Goal: Transaction & Acquisition: Purchase product/service

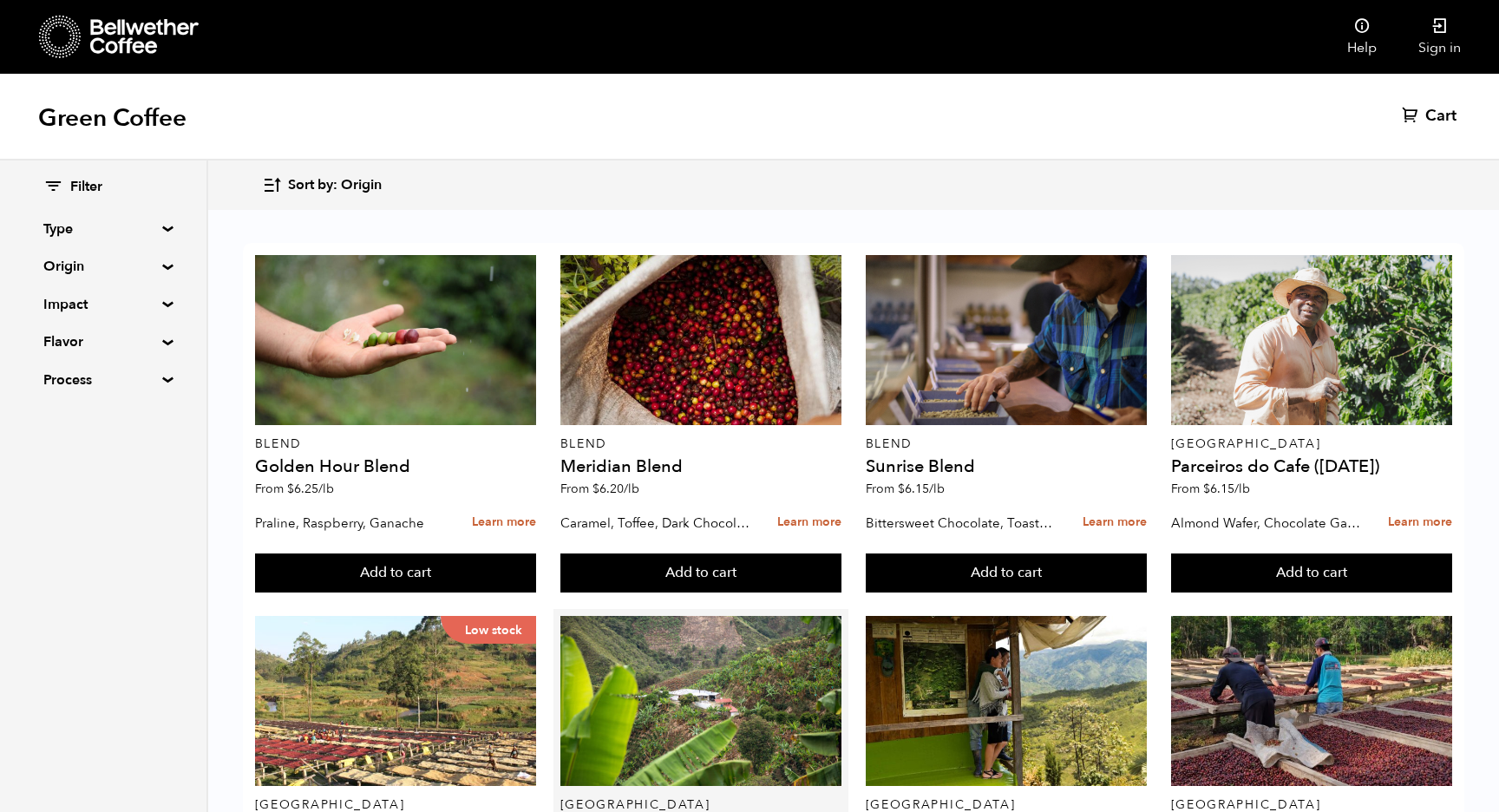
scroll to position [189, 0]
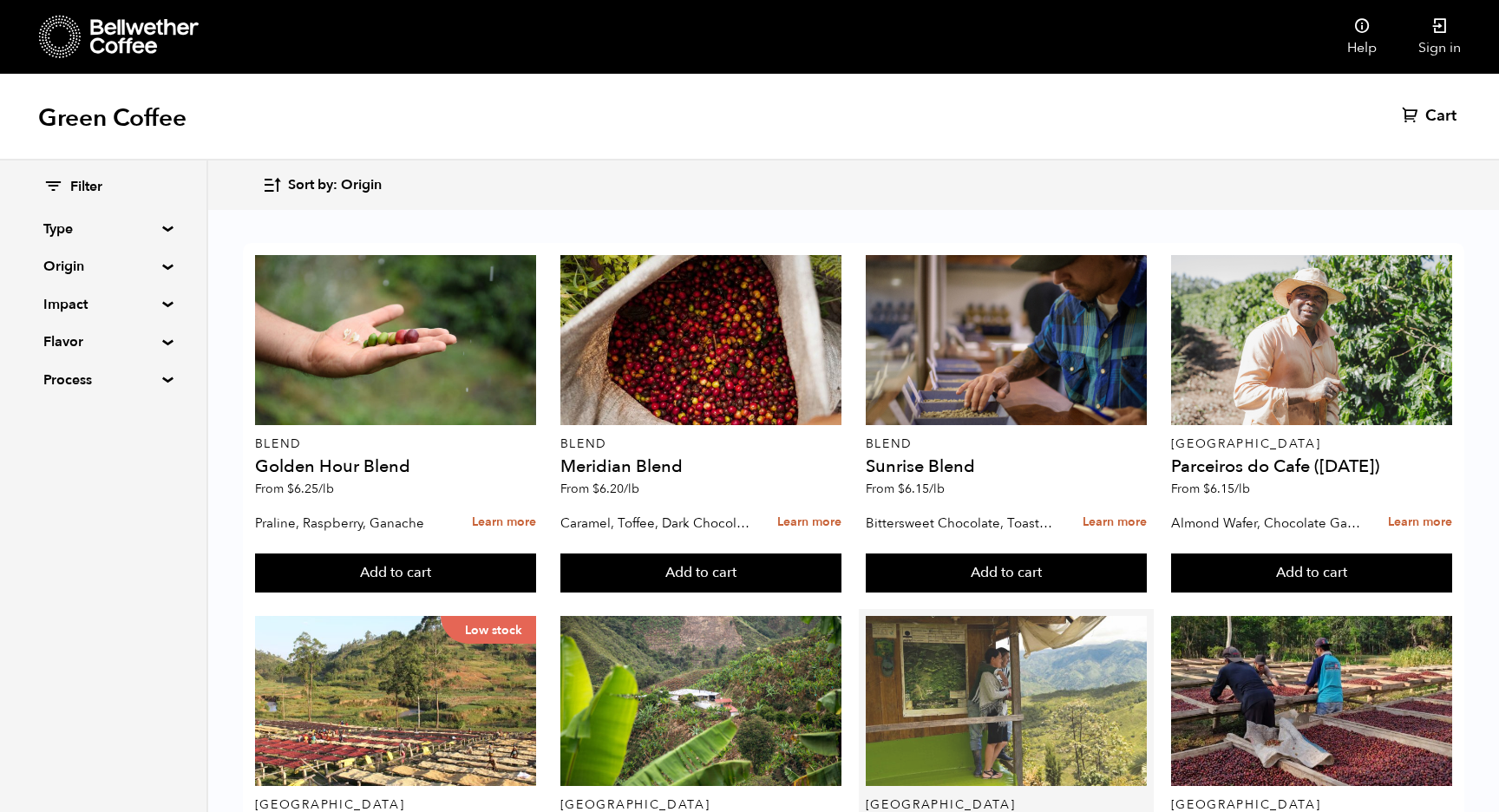
click at [1000, 616] on div at bounding box center [1007, 701] width 282 height 170
click at [967, 616] on div at bounding box center [1007, 701] width 282 height 170
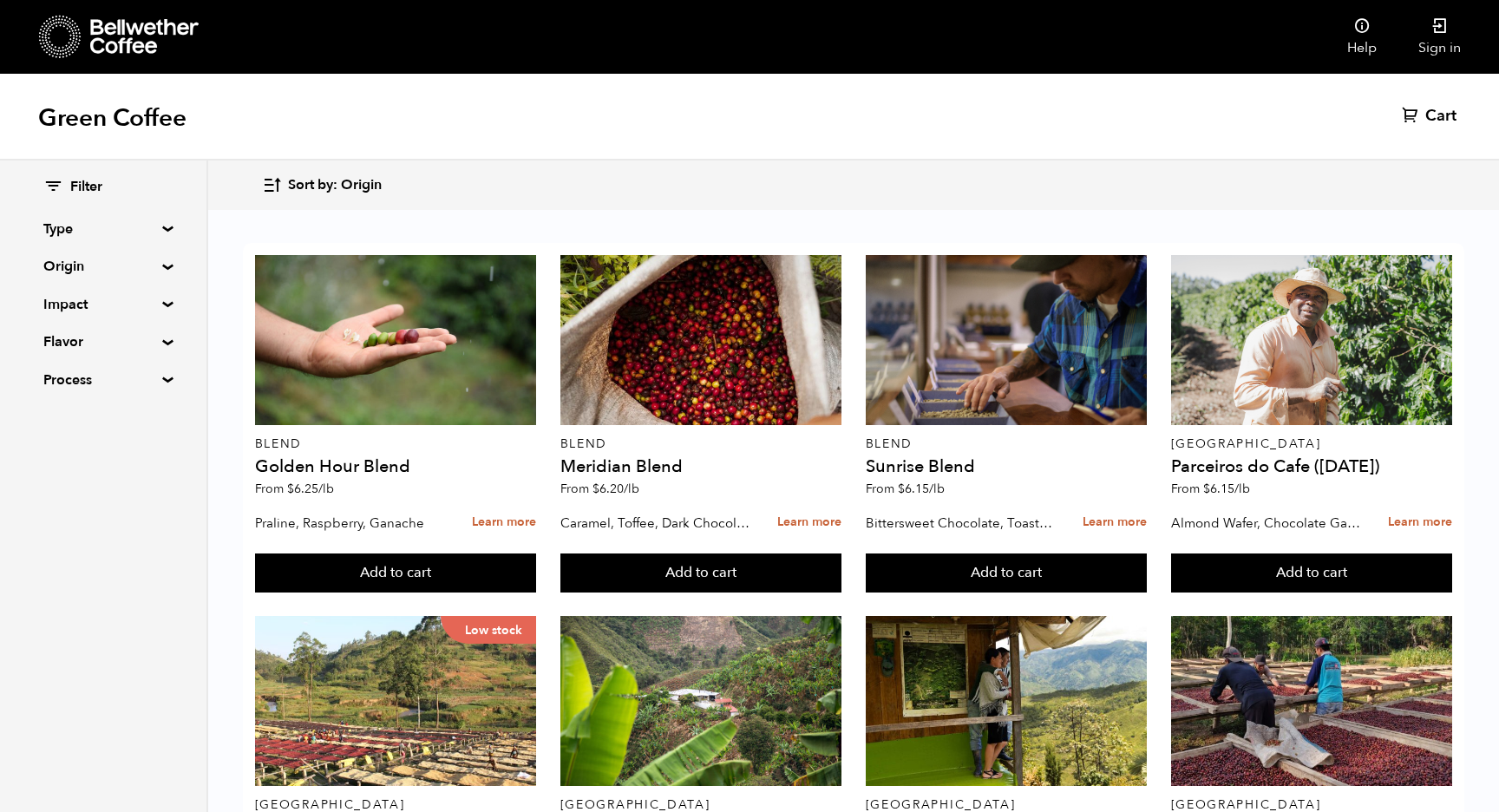
click at [132, 336] on summary "Flavor" at bounding box center [103, 341] width 120 height 21
click at [58, 451] on input "Fruity" at bounding box center [52, 459] width 16 height 16
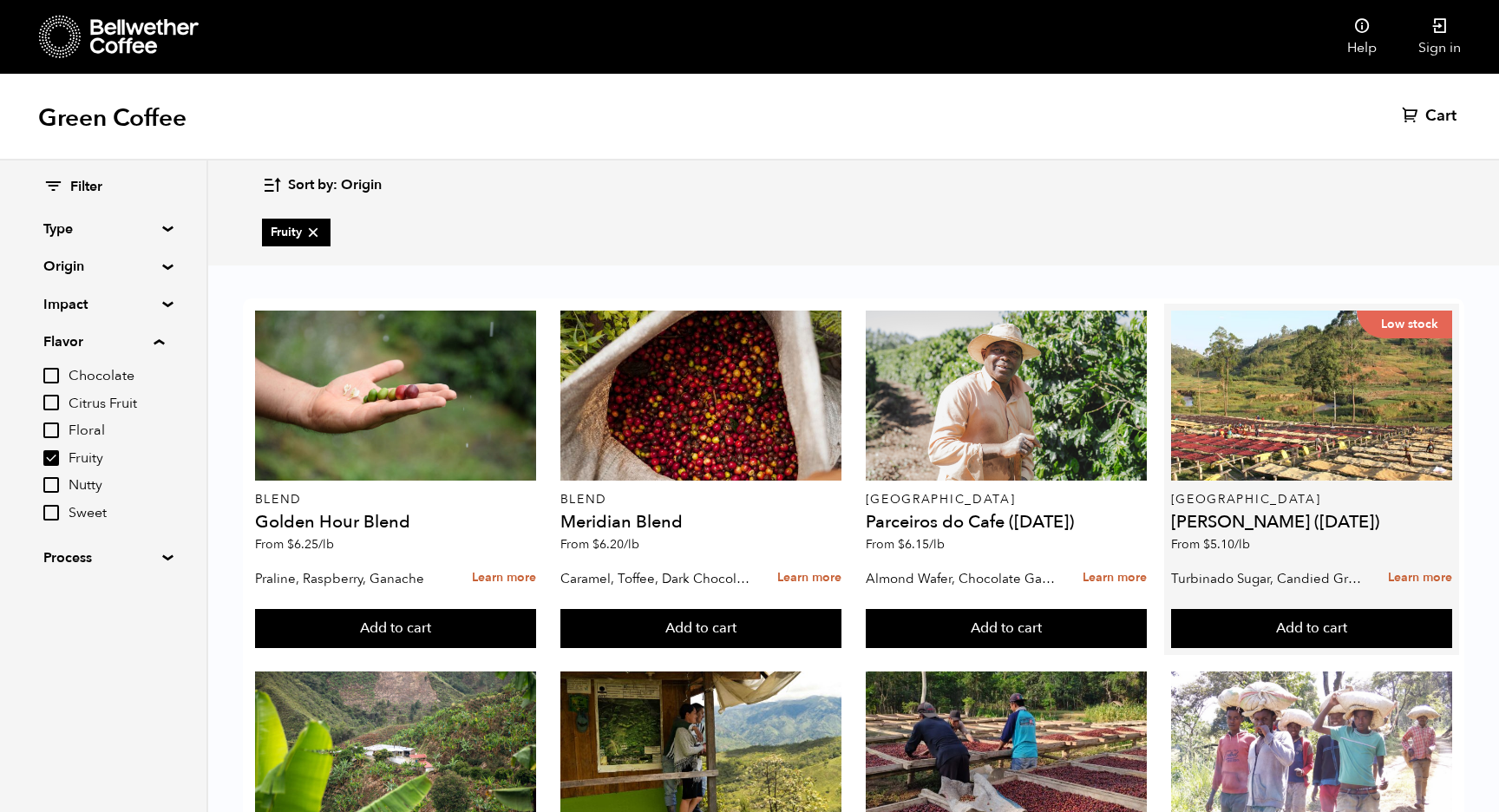
scroll to position [402, 0]
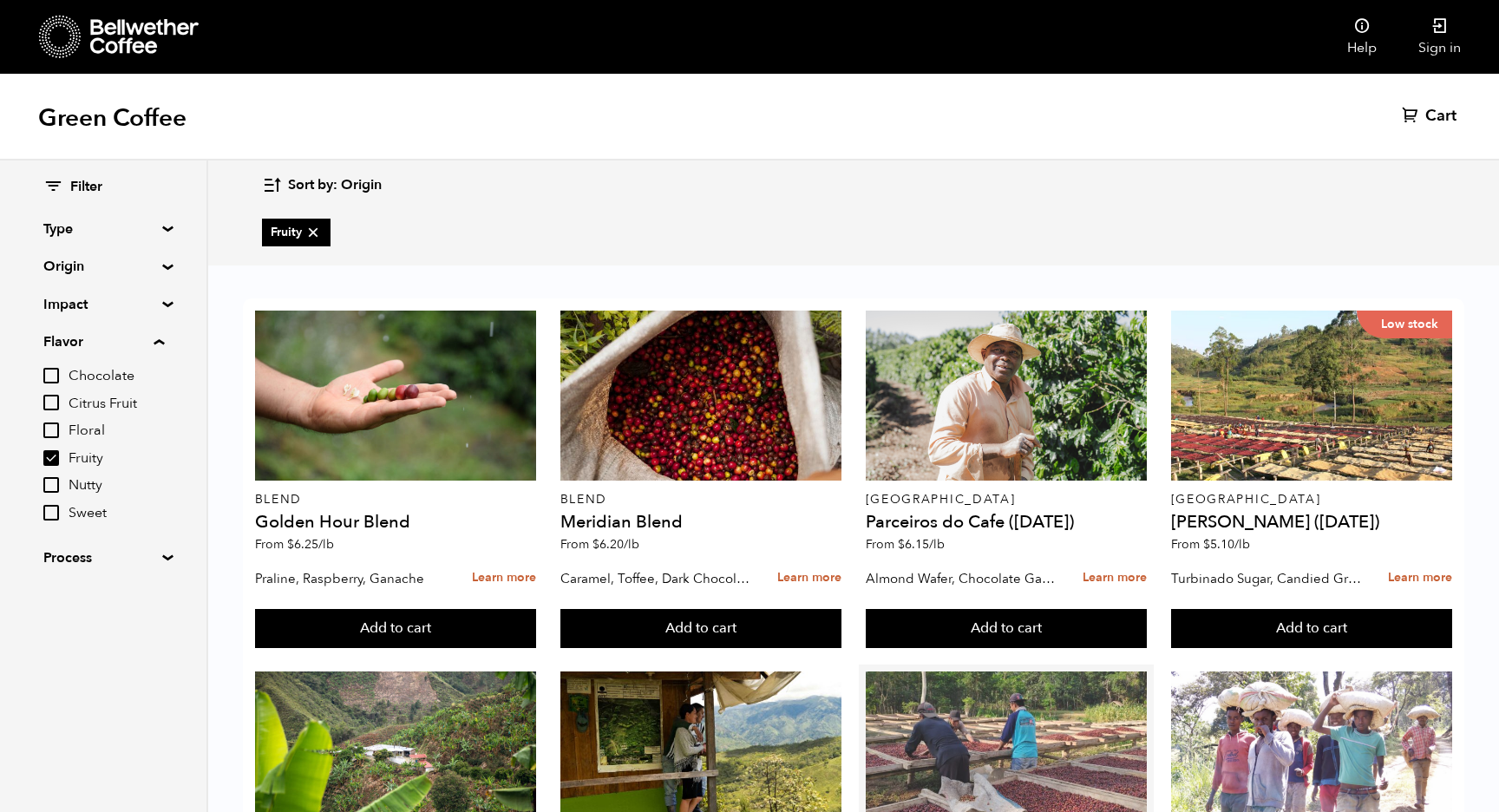
click at [1017, 672] on div at bounding box center [1007, 756] width 282 height 170
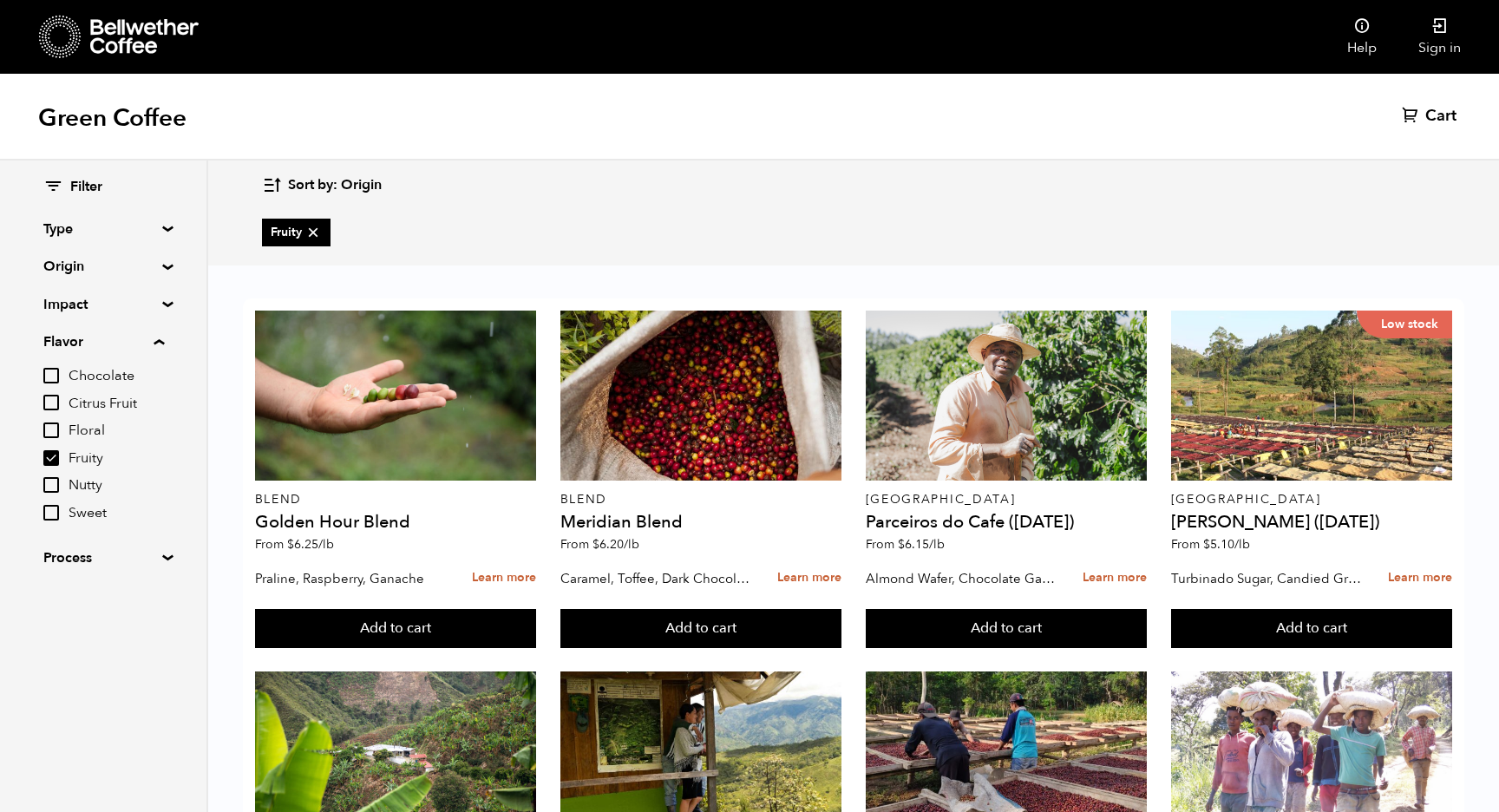
scroll to position [665, 0]
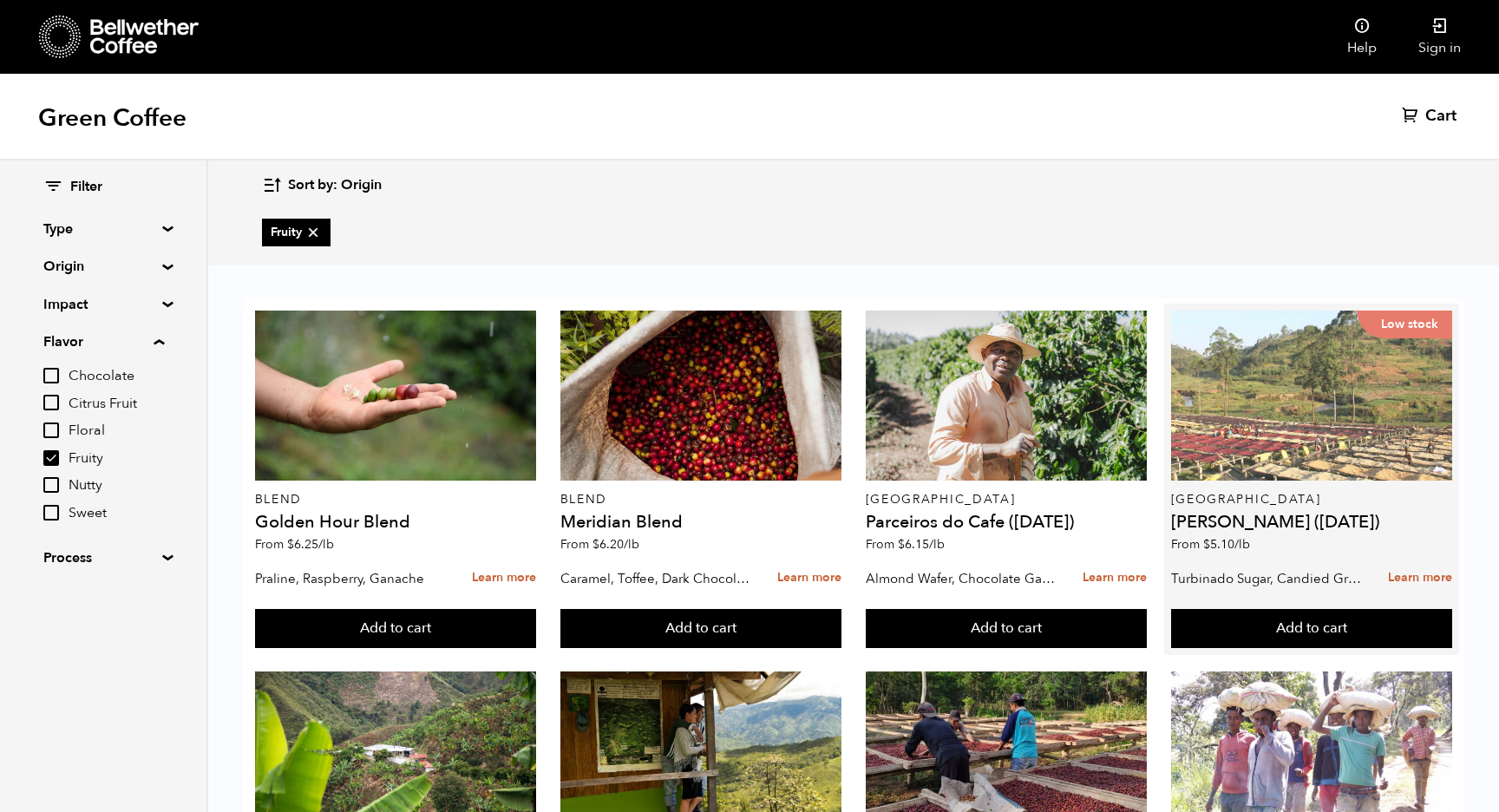
scroll to position [0, 0]
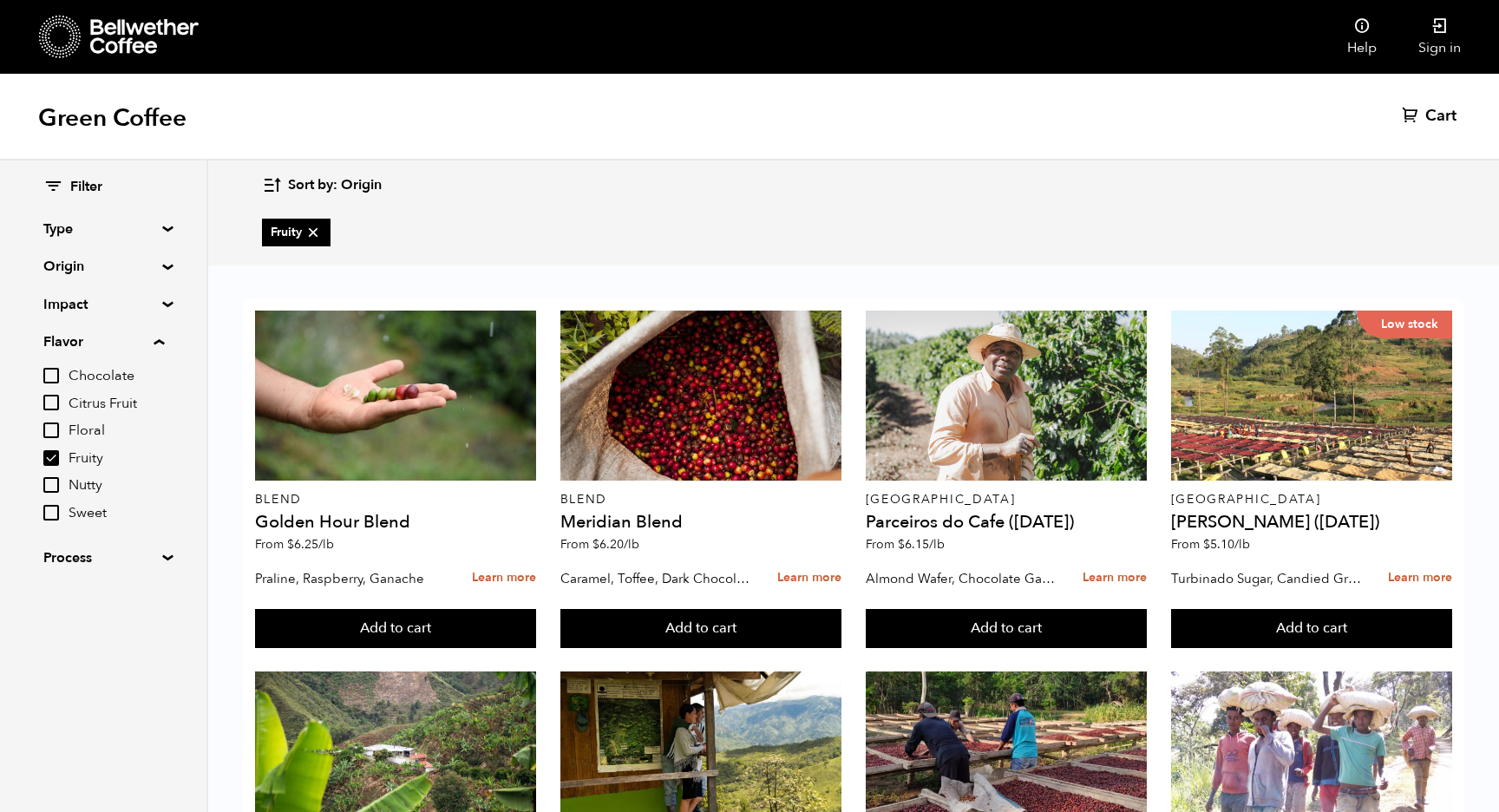
click at [52, 462] on input "Fruity" at bounding box center [52, 459] width 16 height 16
checkbox input "false"
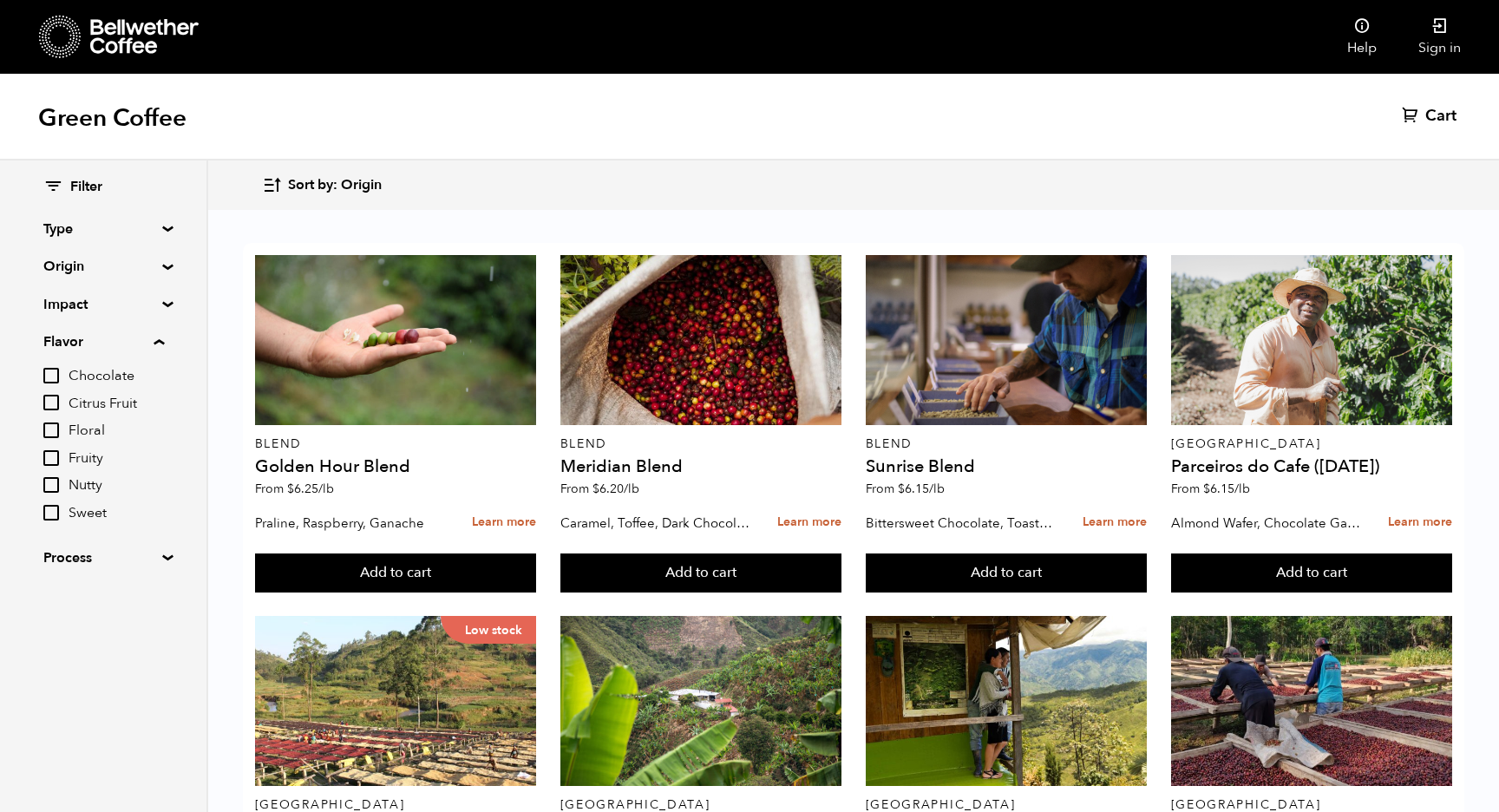
click at [52, 505] on input "Sweet" at bounding box center [52, 513] width 16 height 16
checkbox input "true"
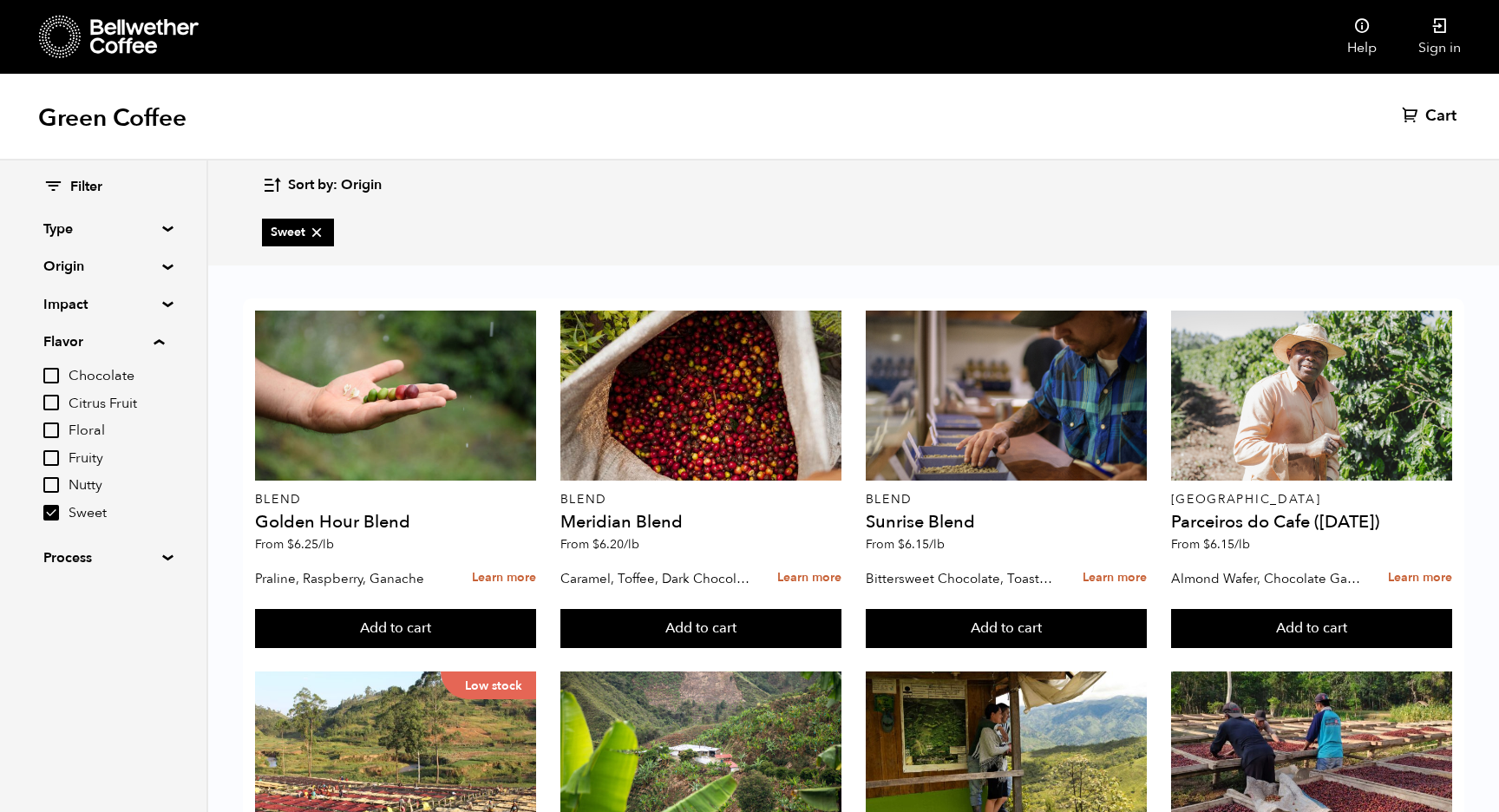
click at [52, 451] on input "Fruity" at bounding box center [52, 459] width 16 height 16
checkbox input "true"
click at [57, 376] on input "Chocolate" at bounding box center [52, 376] width 16 height 16
checkbox input "true"
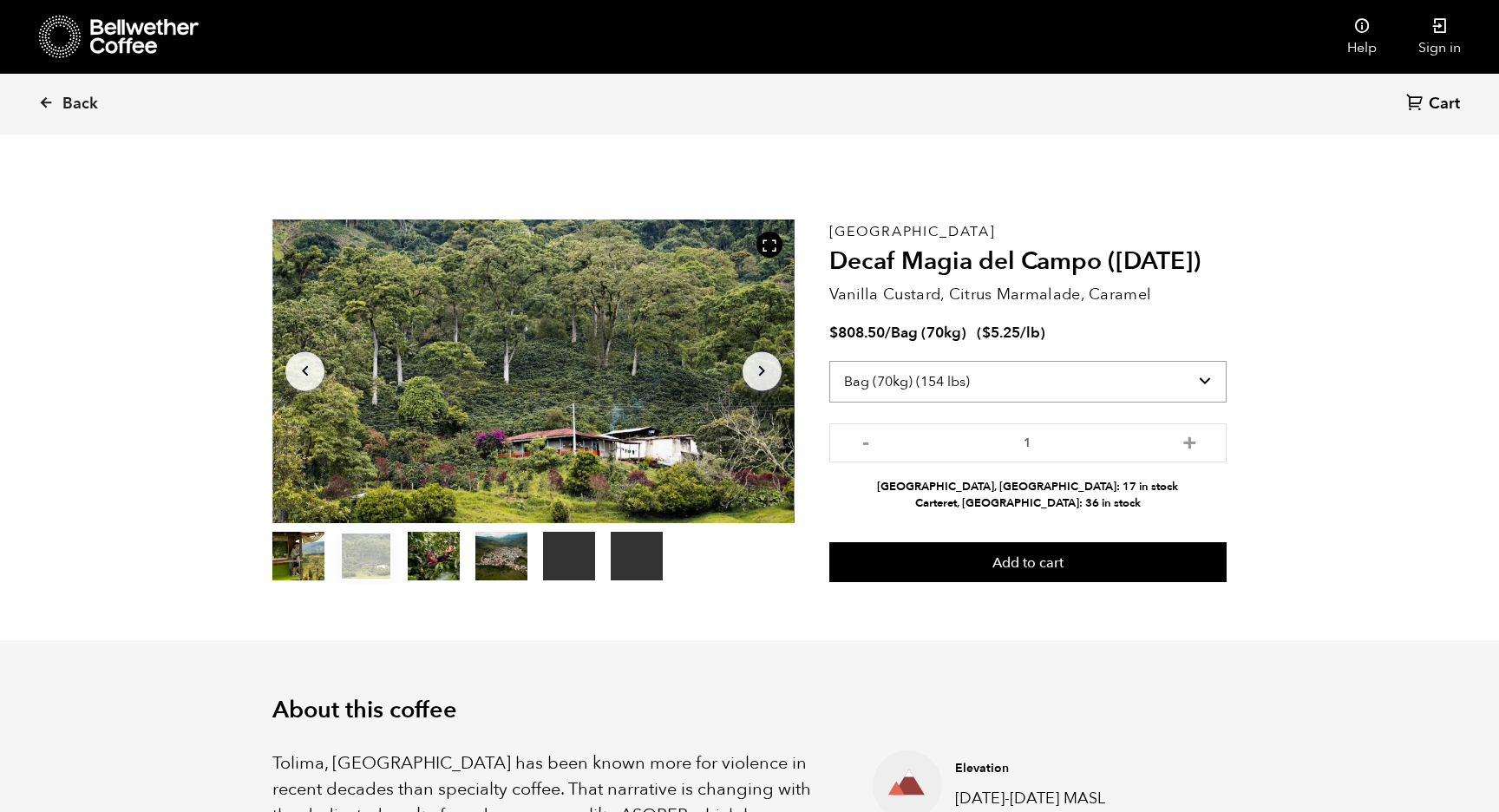
select select "box"
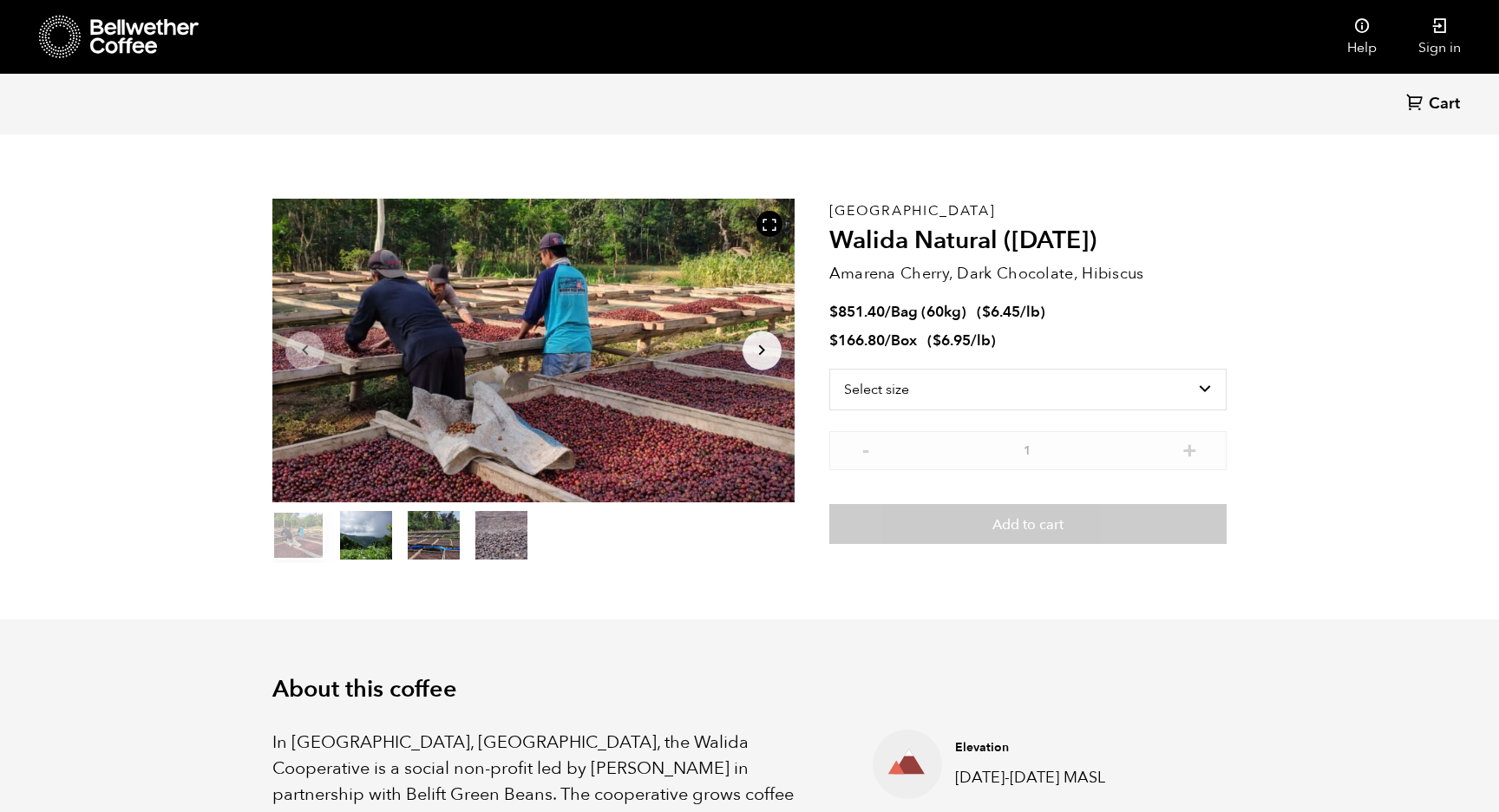
scroll to position [34, 0]
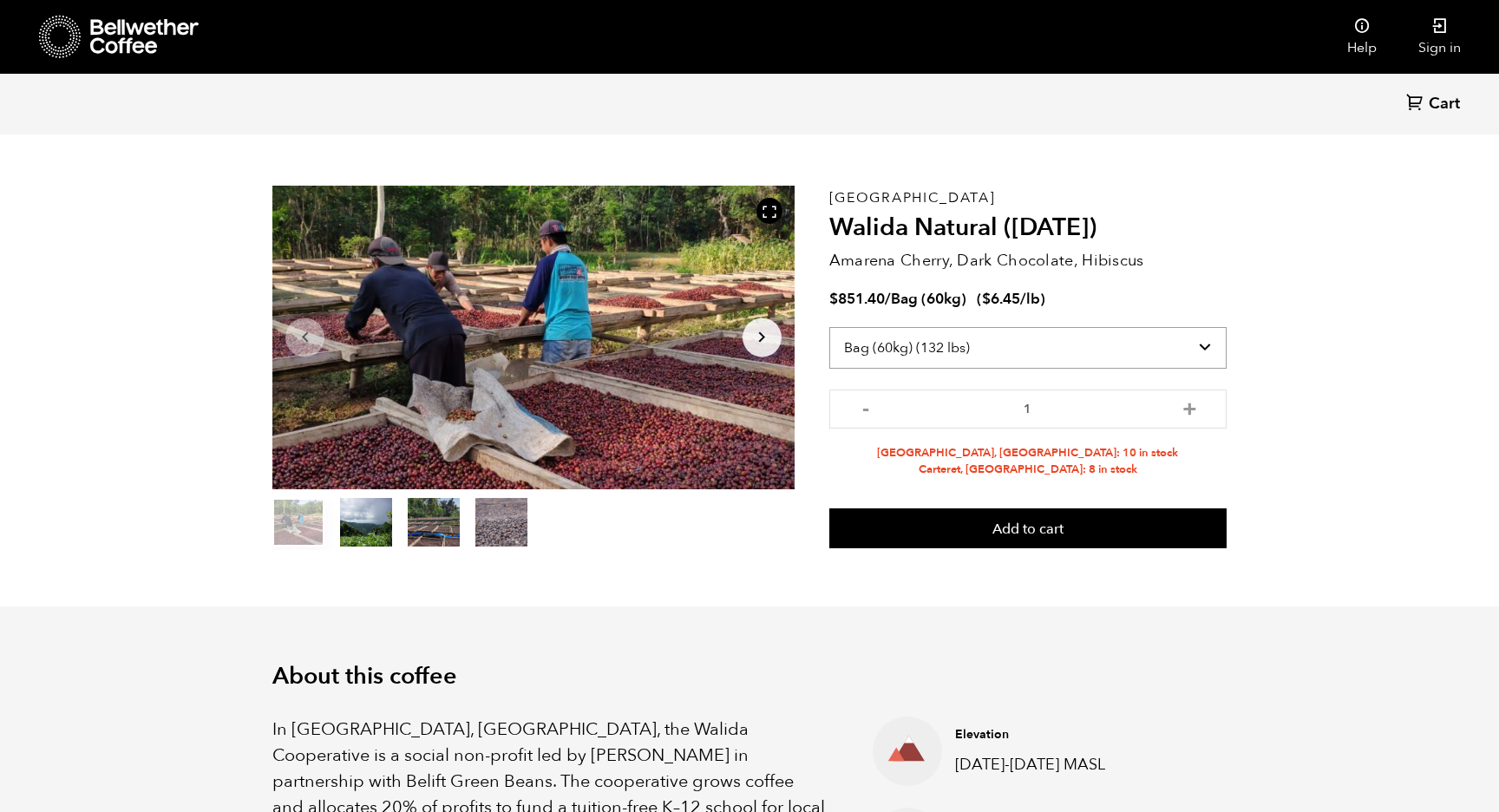
select select "box"
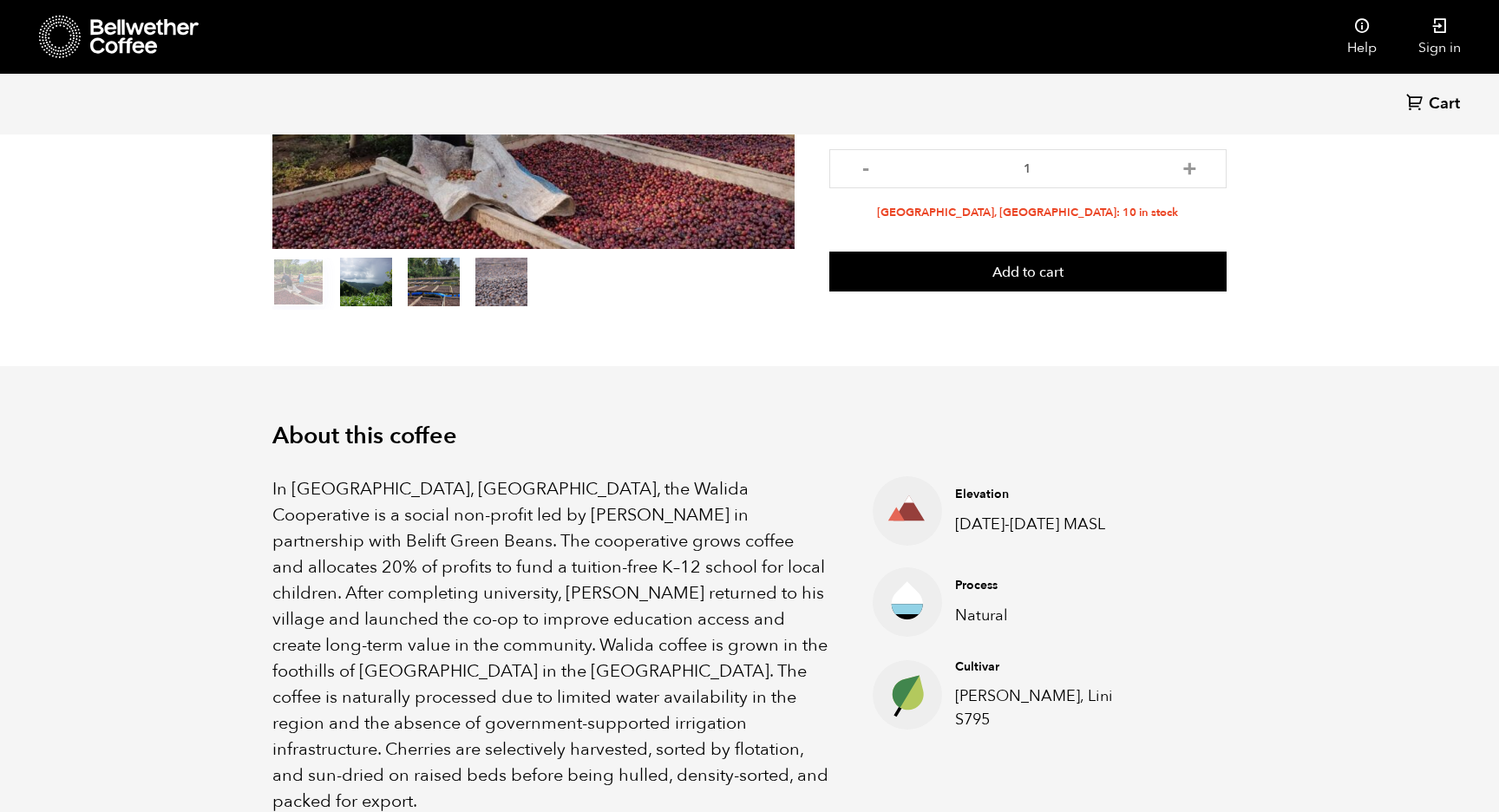
scroll to position [338, 0]
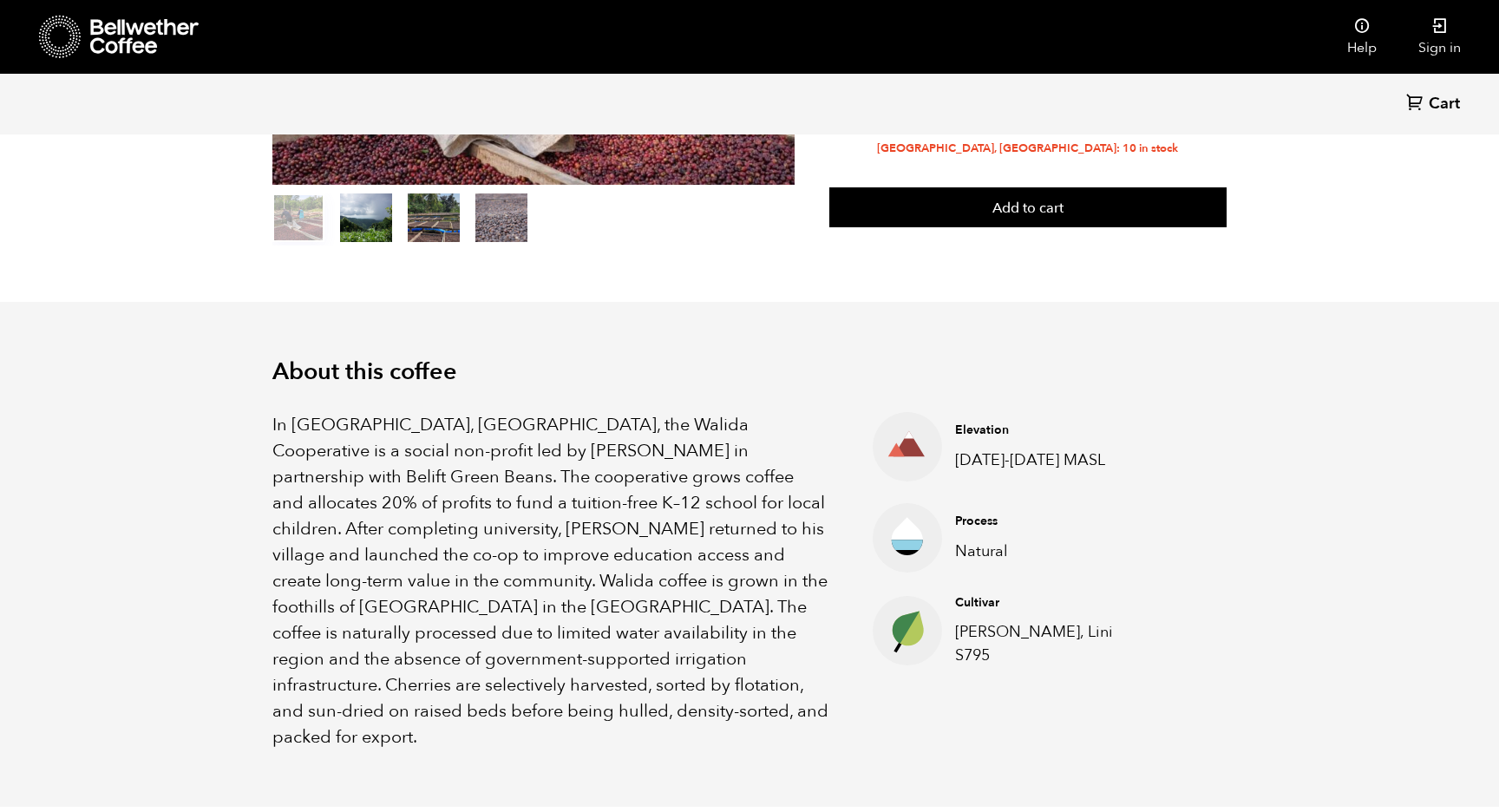
click at [585, 419] on p "In Tlogosari Village, East Java, the Walida Cooperative is a social non-profit …" at bounding box center [550, 581] width 557 height 338
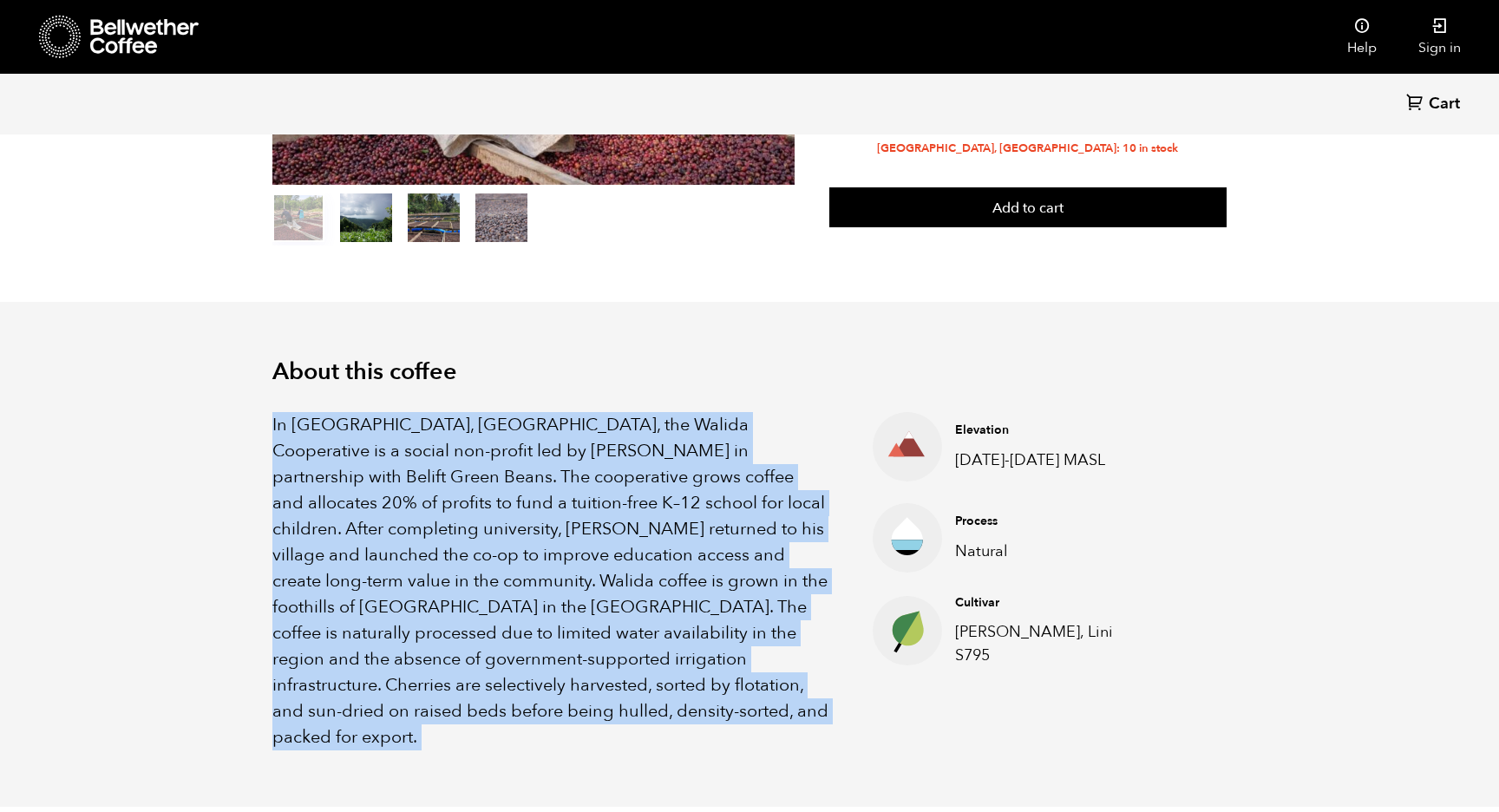
click at [585, 419] on p "In Tlogosari Village, East Java, the Walida Cooperative is a social non-profit …" at bounding box center [550, 581] width 557 height 338
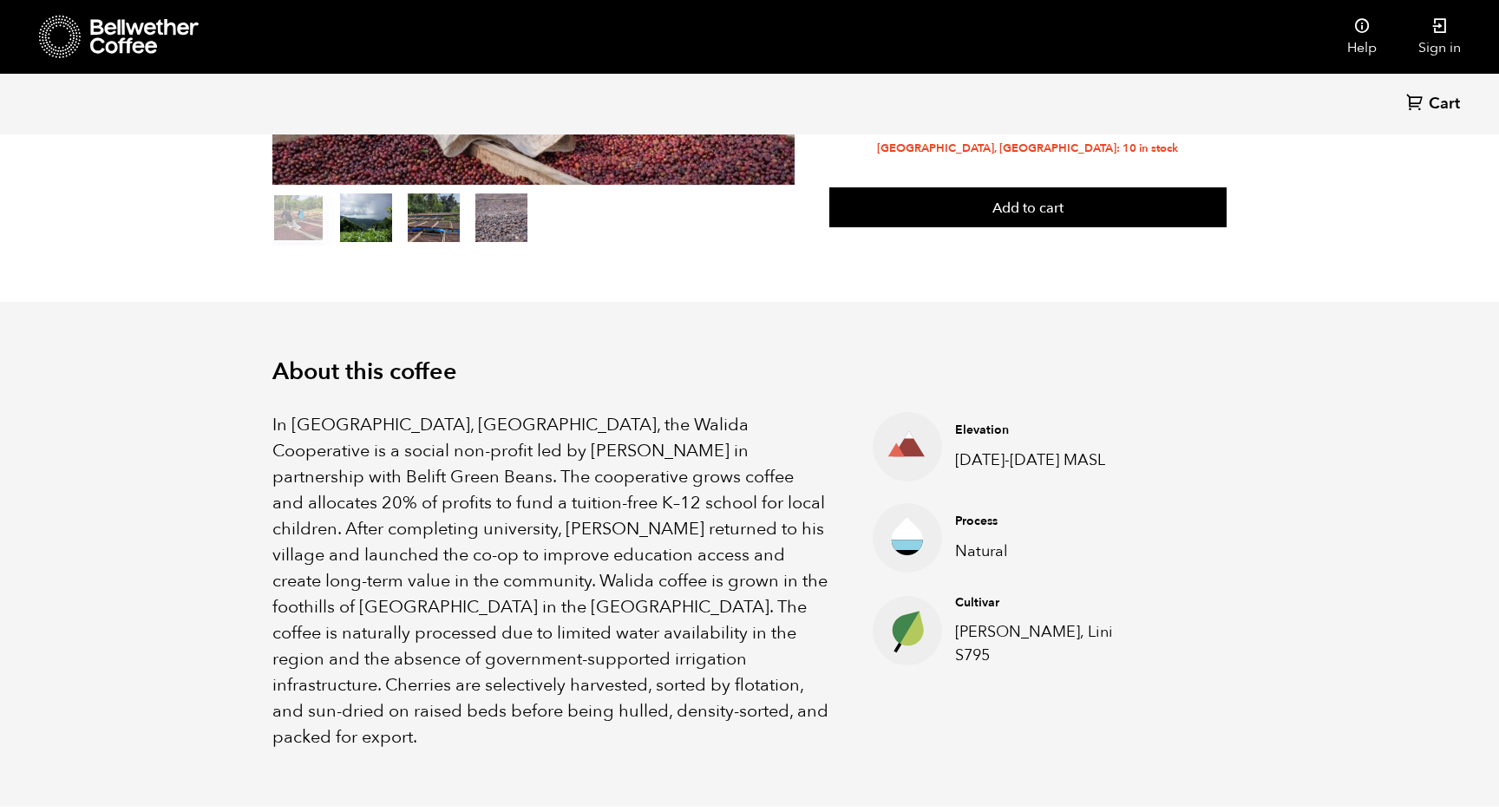
click at [585, 419] on p "In Tlogosari Village, East Java, the Walida Cooperative is a social non-profit …" at bounding box center [550, 581] width 557 height 338
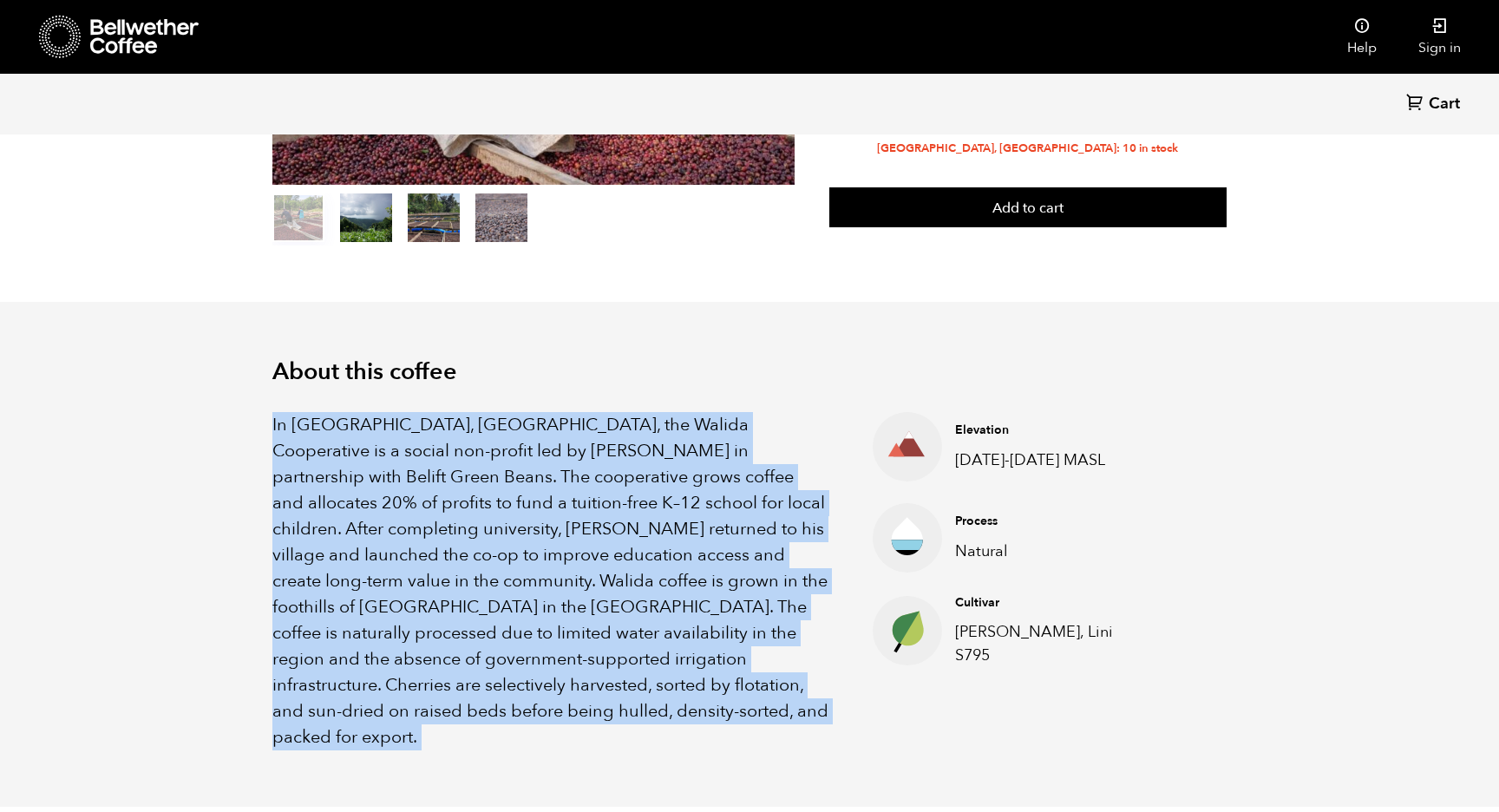
click at [585, 419] on p "In Tlogosari Village, East Java, the Walida Cooperative is a social non-profit …" at bounding box center [550, 581] width 557 height 338
click at [485, 449] on p "In Tlogosari Village, East Java, the Walida Cooperative is a social non-profit …" at bounding box center [550, 581] width 557 height 338
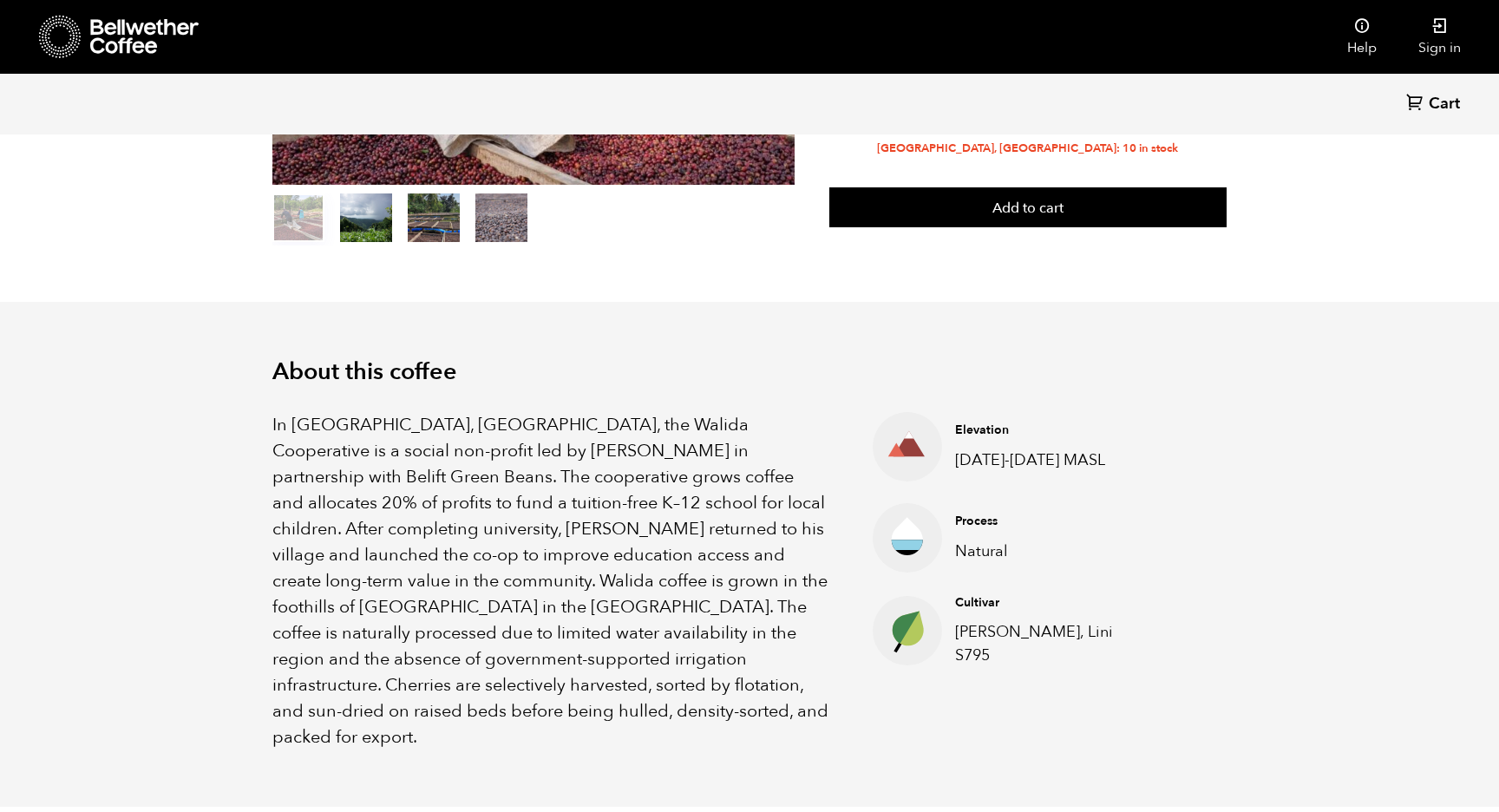
scroll to position [218, 0]
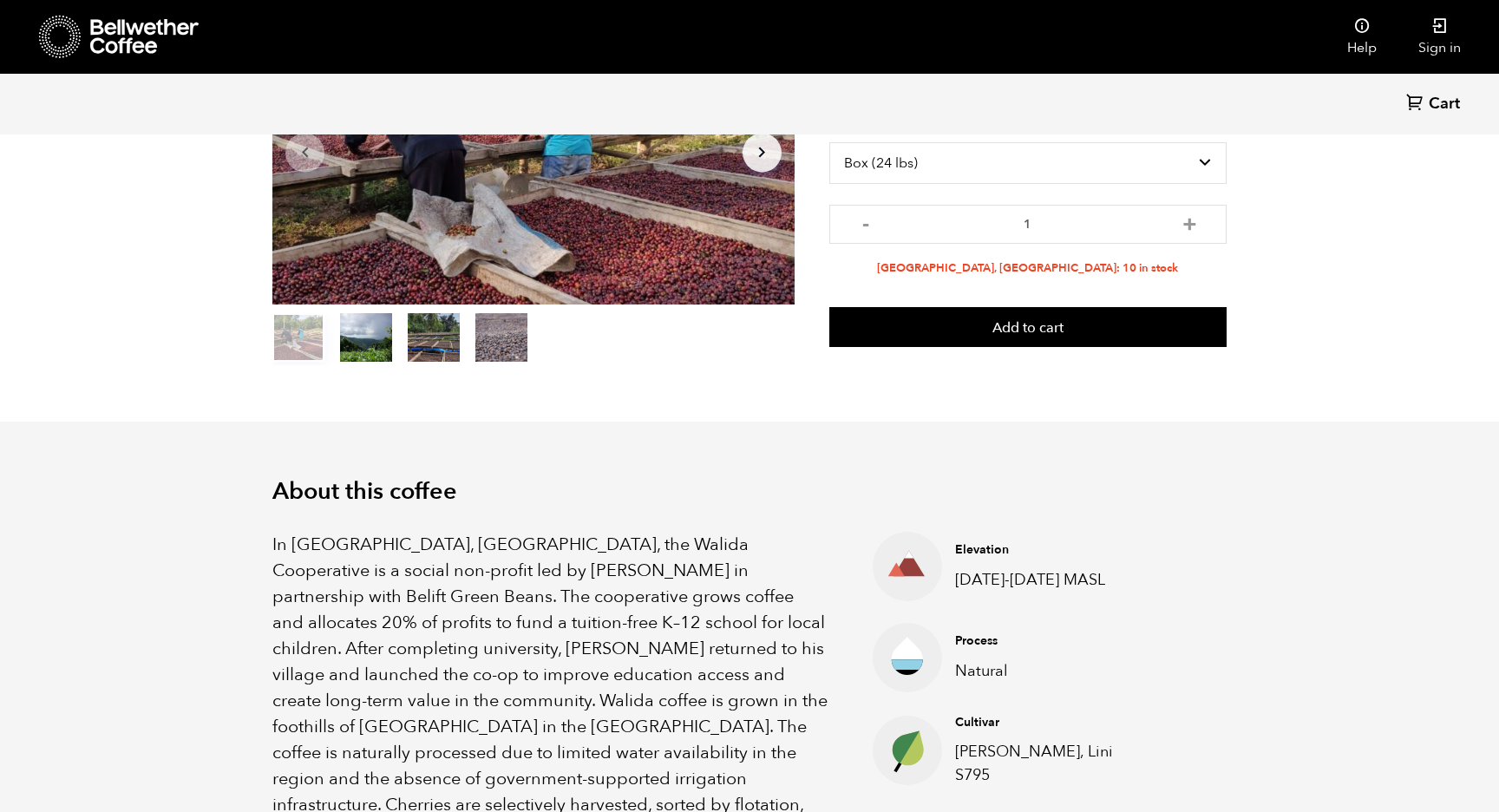
drag, startPoint x: 378, startPoint y: 458, endPoint x: 714, endPoint y: 510, distance: 340.0
click at [714, 510] on div "In Tlogosari Village, East Java, the Walida Cooperative is a social non-profit …" at bounding box center [749, 688] width 954 height 364
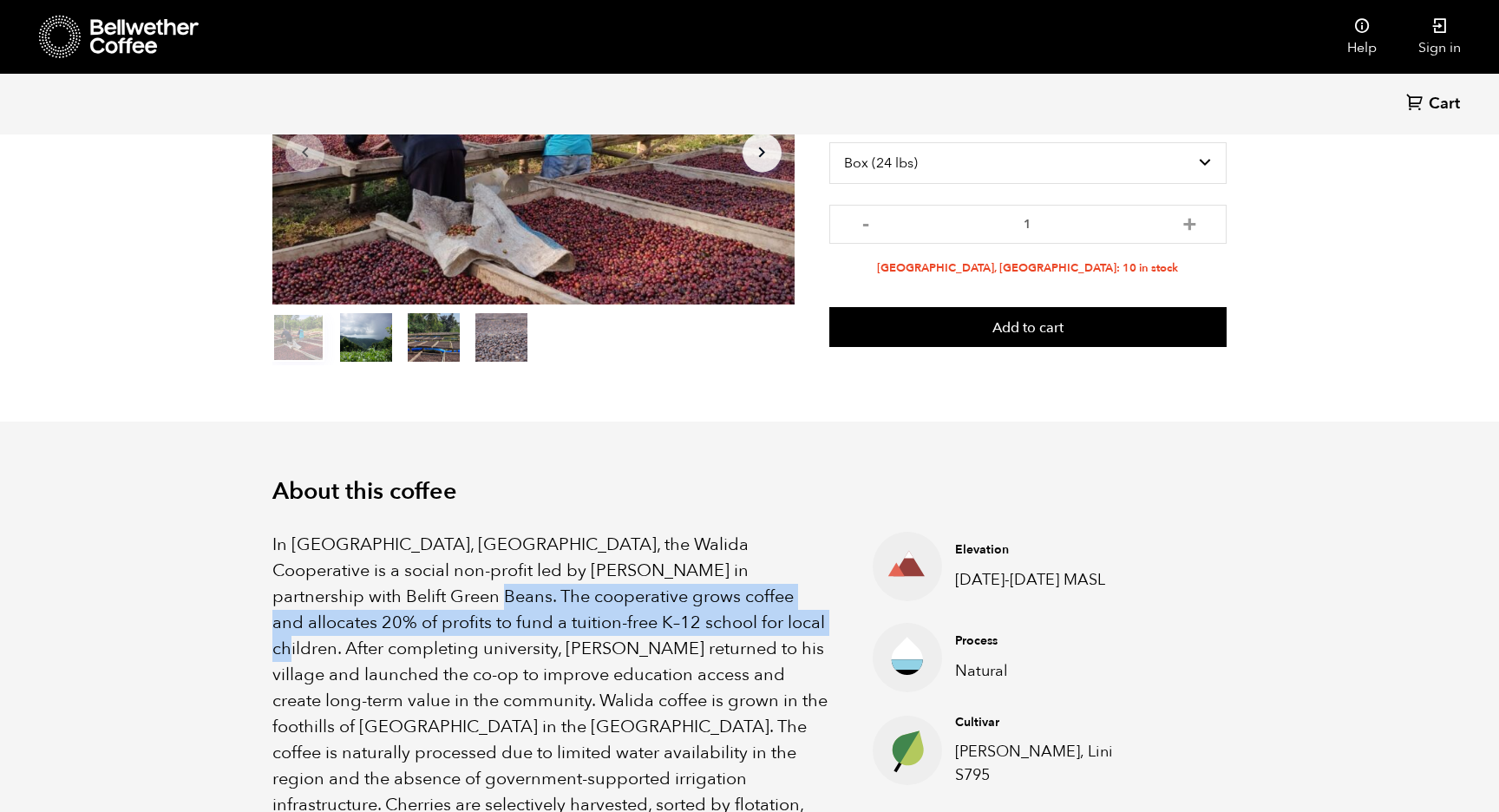
drag, startPoint x: 275, startPoint y: 593, endPoint x: 597, endPoint y: 622, distance: 323.3
click at [597, 622] on p "In Tlogosari Village, East Java, the Walida Cooperative is a social non-profit …" at bounding box center [550, 701] width 557 height 338
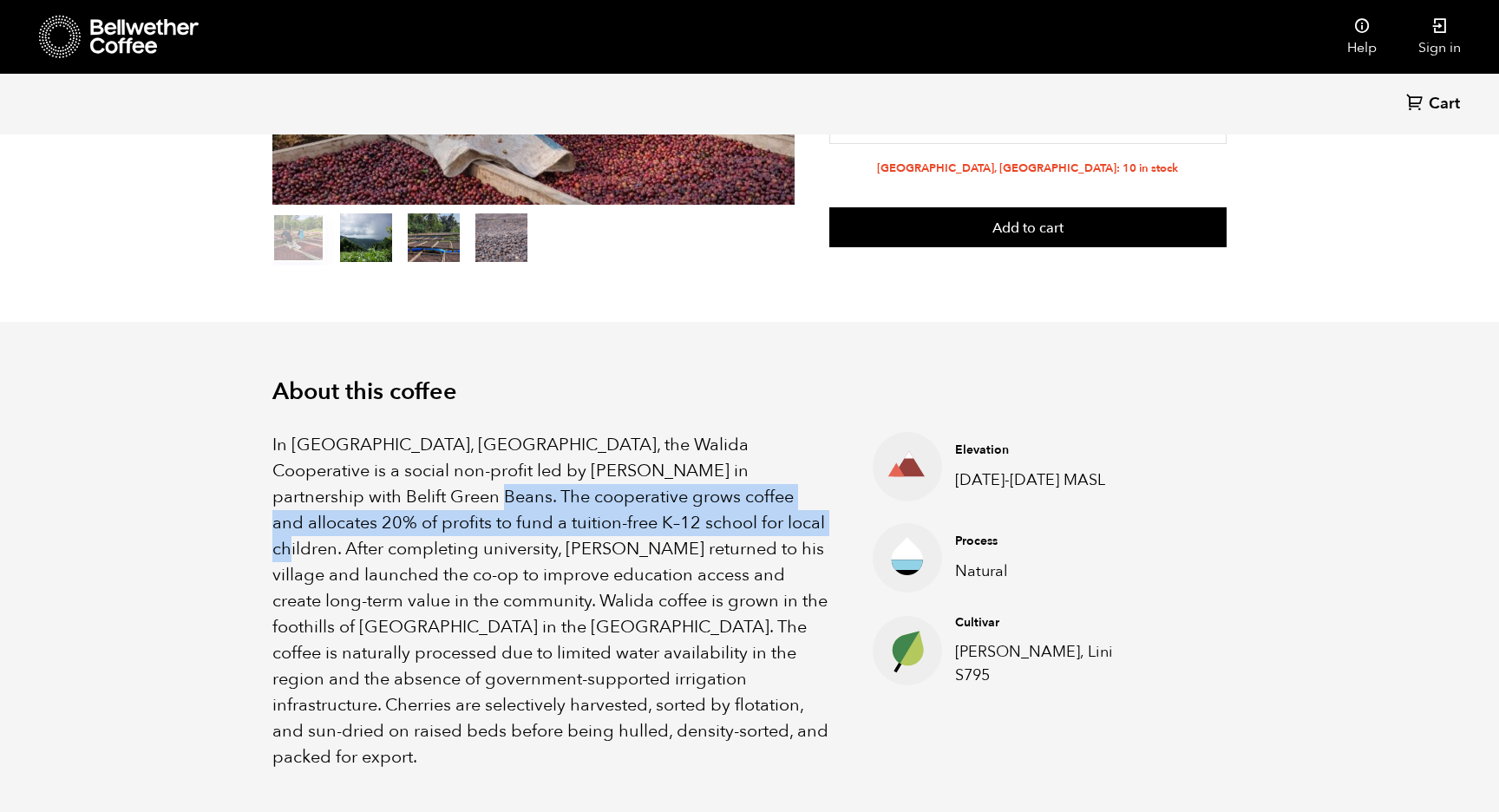
scroll to position [324, 0]
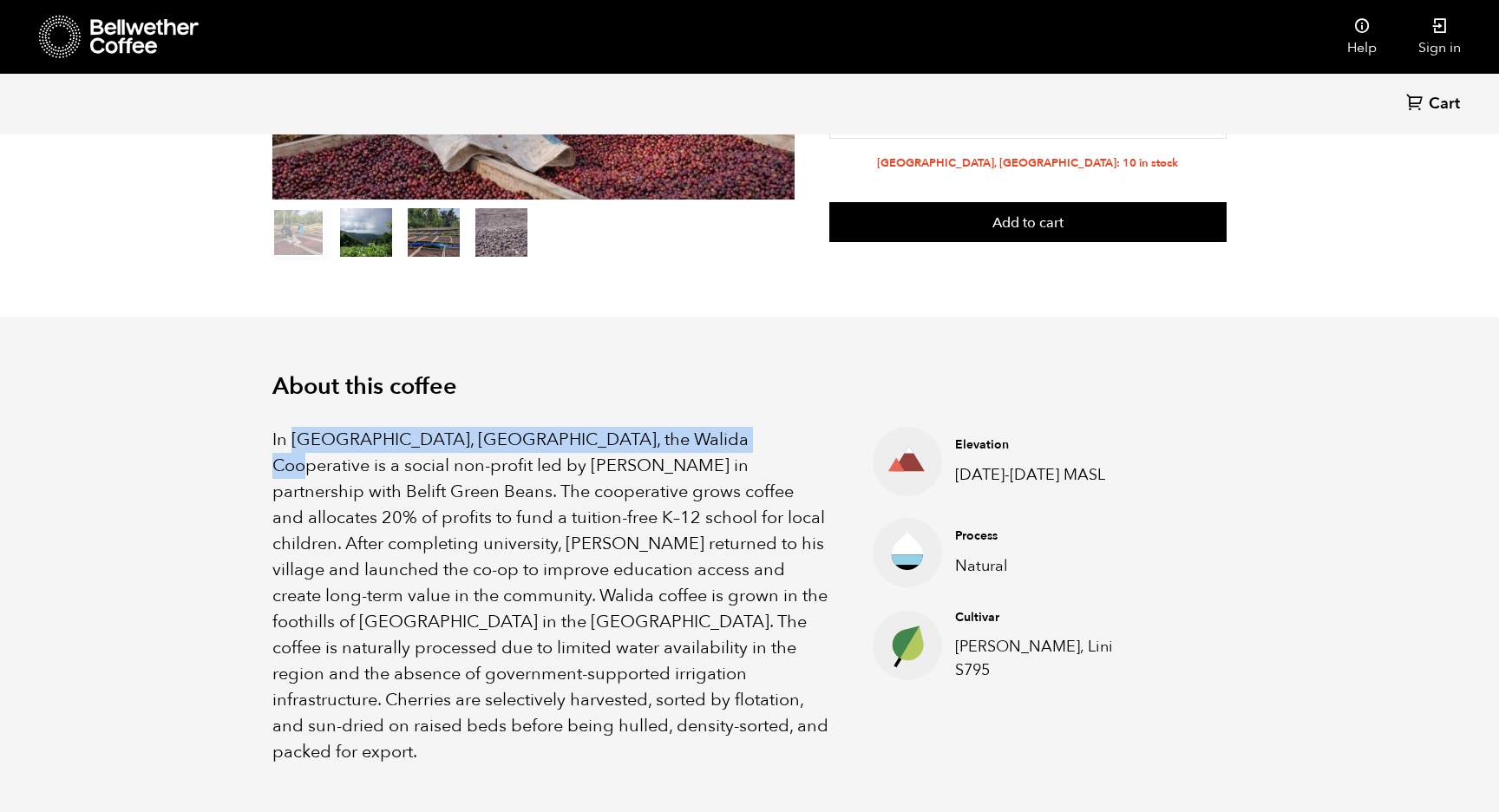
drag, startPoint x: 290, startPoint y: 437, endPoint x: 699, endPoint y: 441, distance: 409.0
click at [699, 441] on p "In Tlogosari Village, East Java, the Walida Cooperative is a social non-profit …" at bounding box center [550, 596] width 557 height 338
copy p "Tlogosari Village, East Java, the Walida Cooperative"
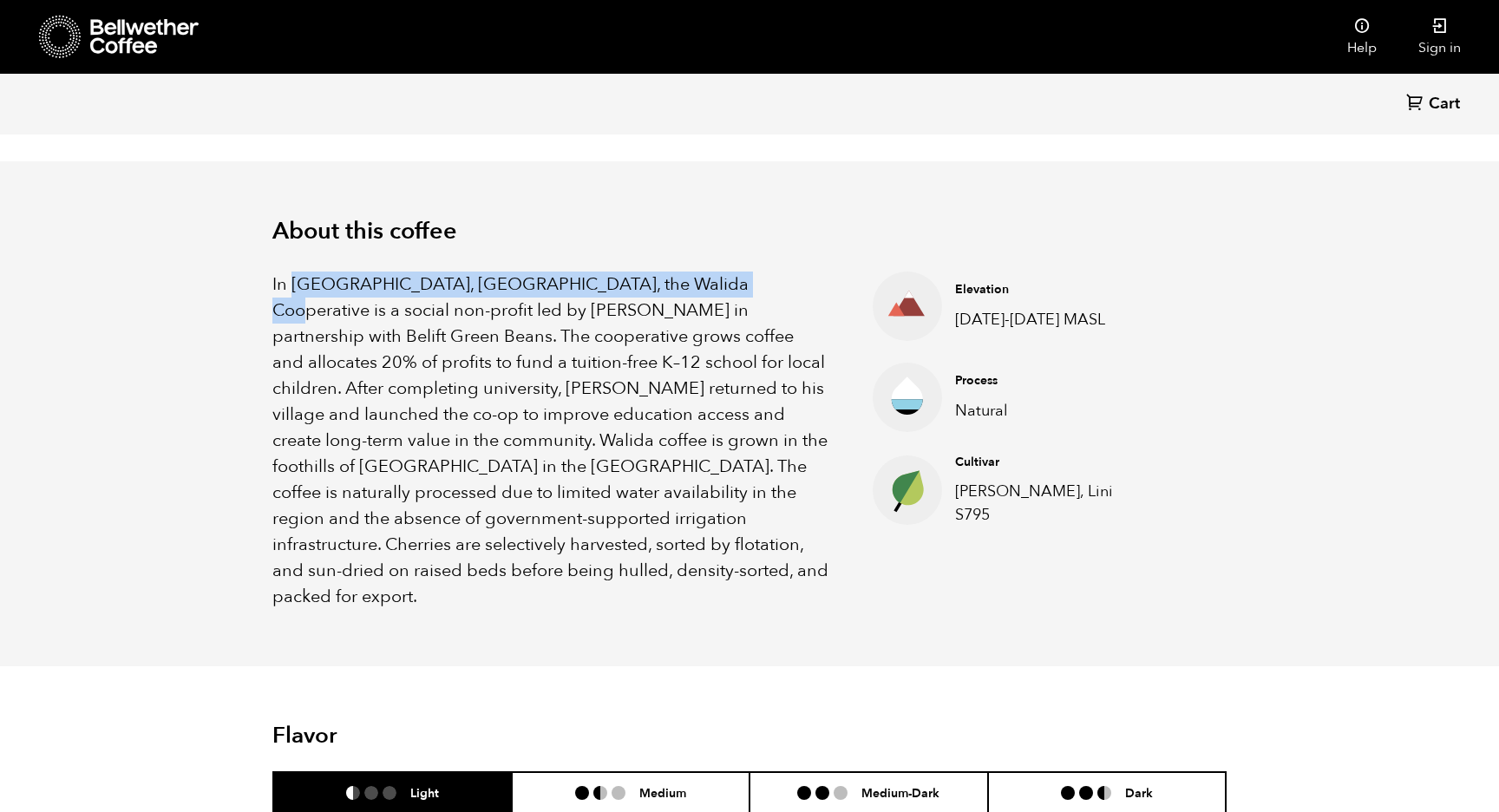
scroll to position [524, 0]
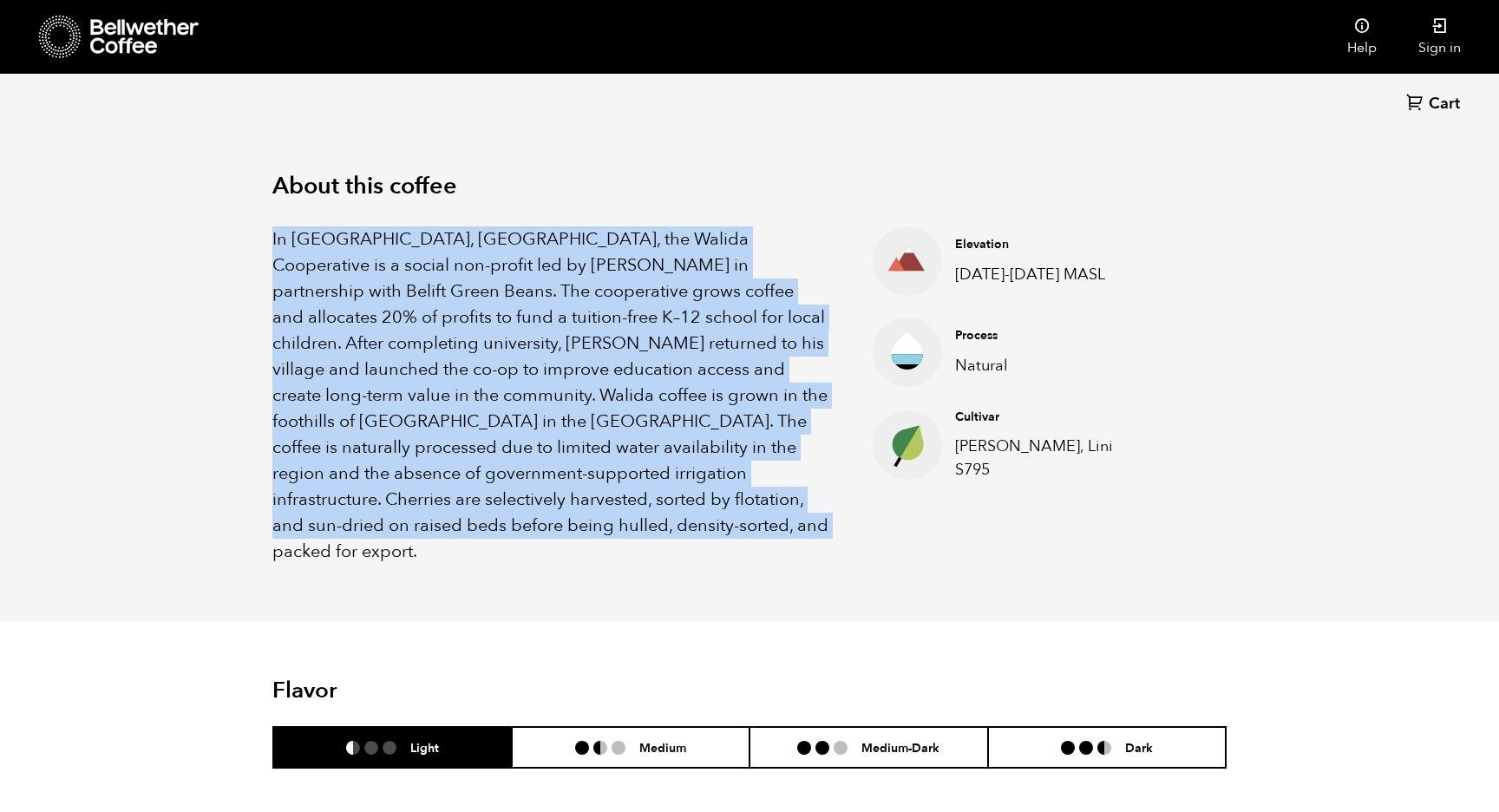
drag, startPoint x: 516, startPoint y: 544, endPoint x: 264, endPoint y: 237, distance: 397.2
click at [264, 237] on div "About this coffee In Tlogosari Village, East Java, the Walida Cooperative is a …" at bounding box center [750, 368] width 1041 height 505
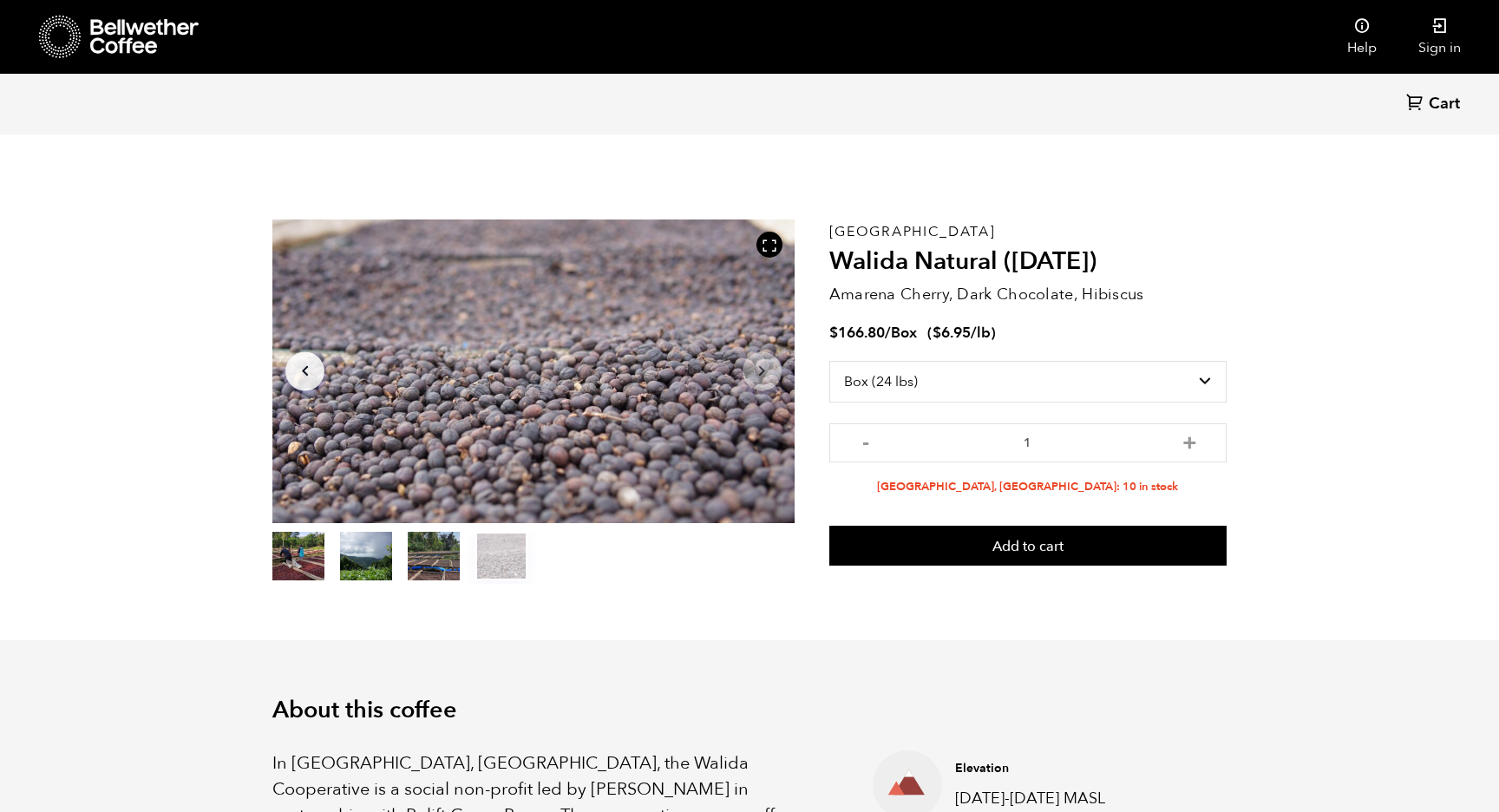
scroll to position [0, 0]
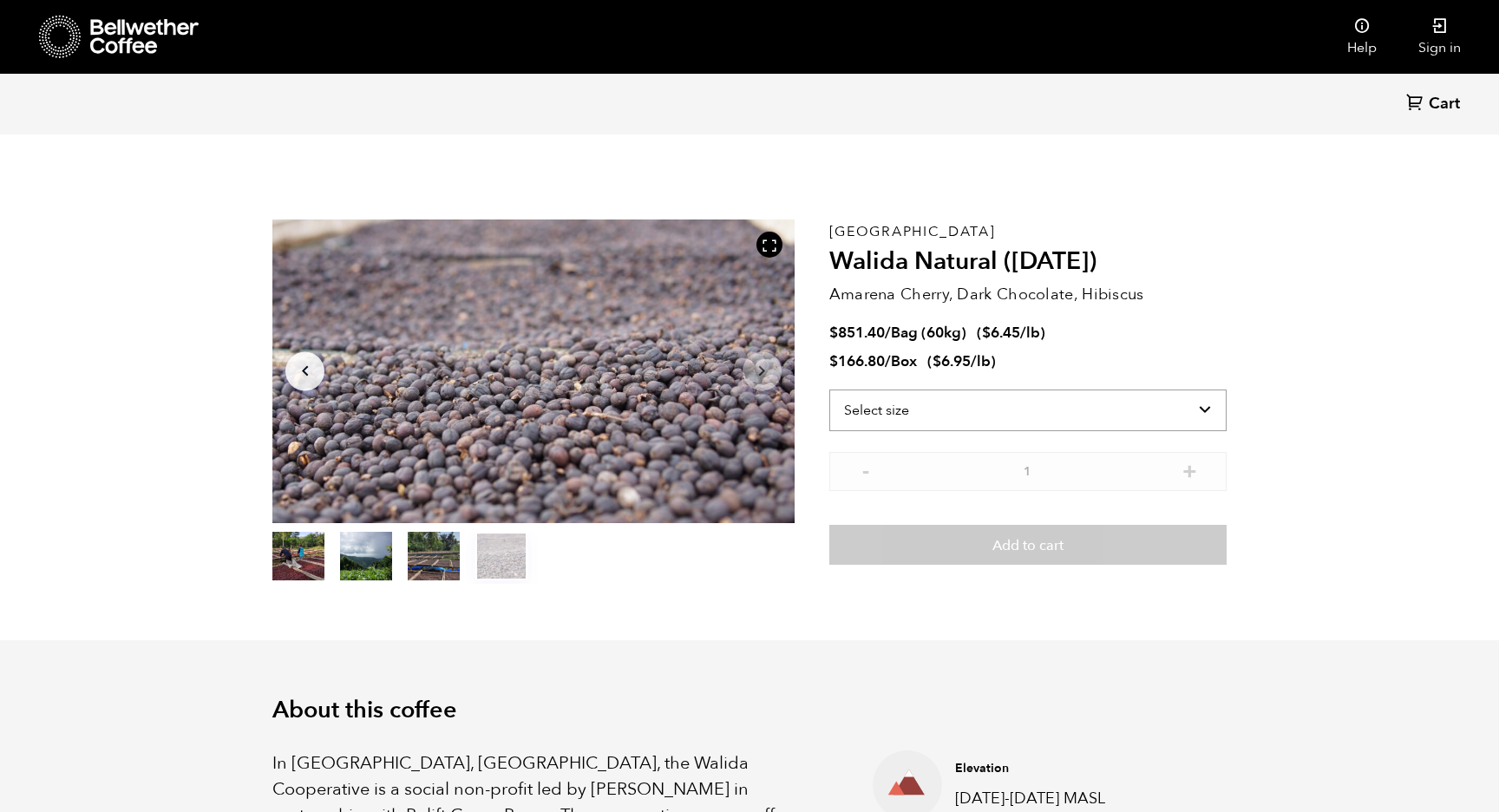
select select "bag-3"
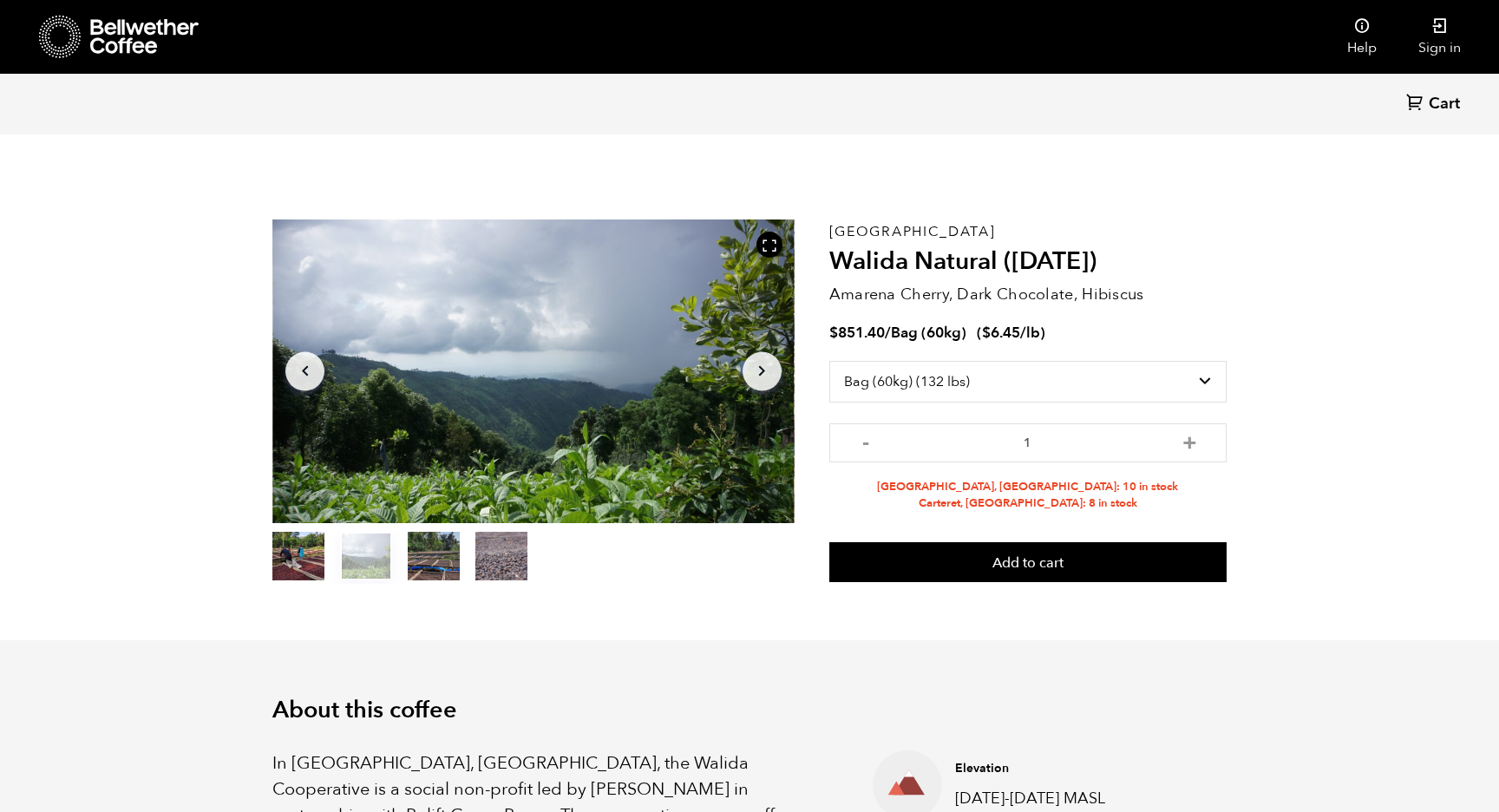
click at [500, 575] on button "item 3" at bounding box center [501, 559] width 52 height 49
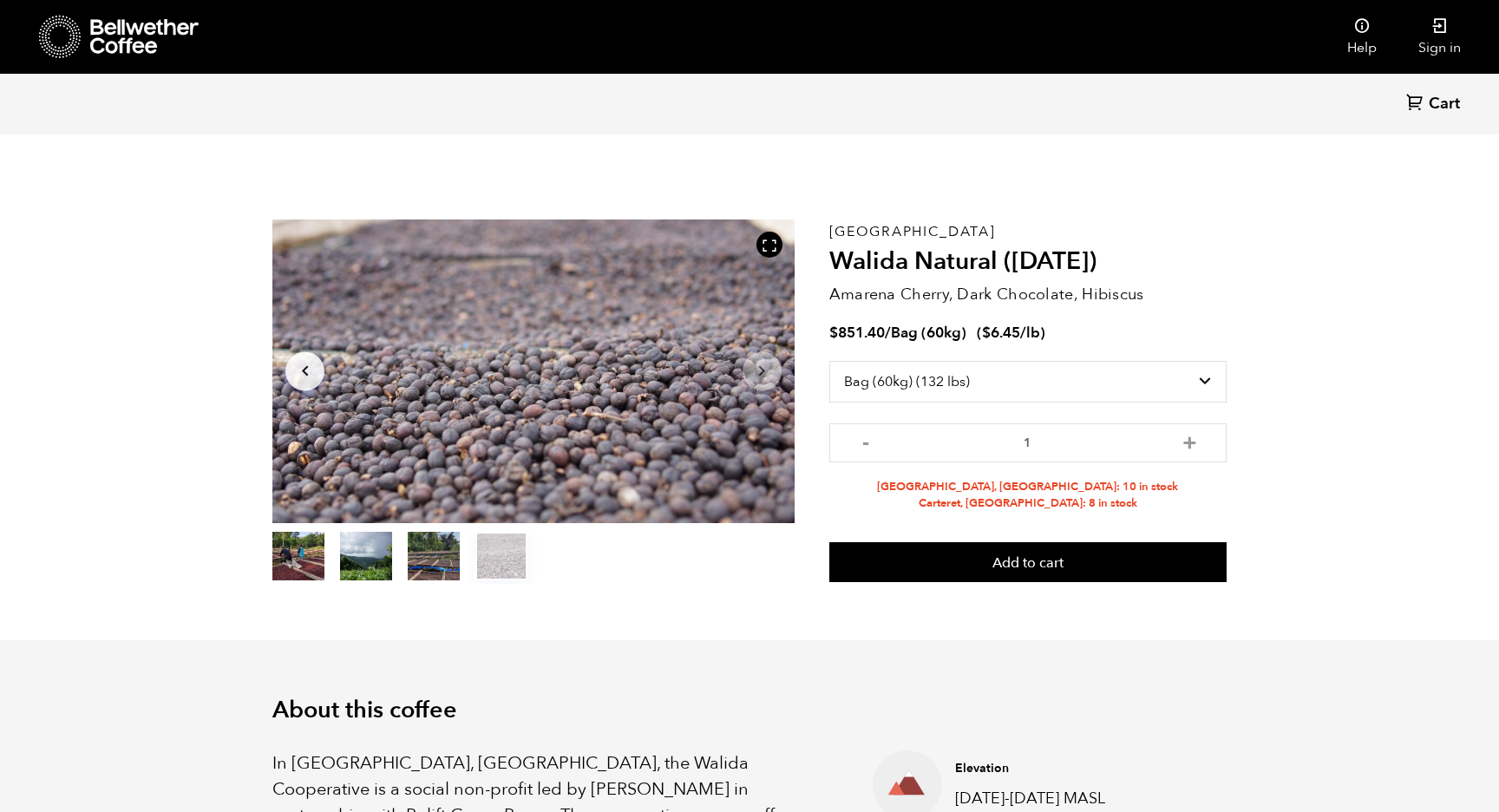
click at [457, 563] on button "item 2" at bounding box center [434, 559] width 52 height 49
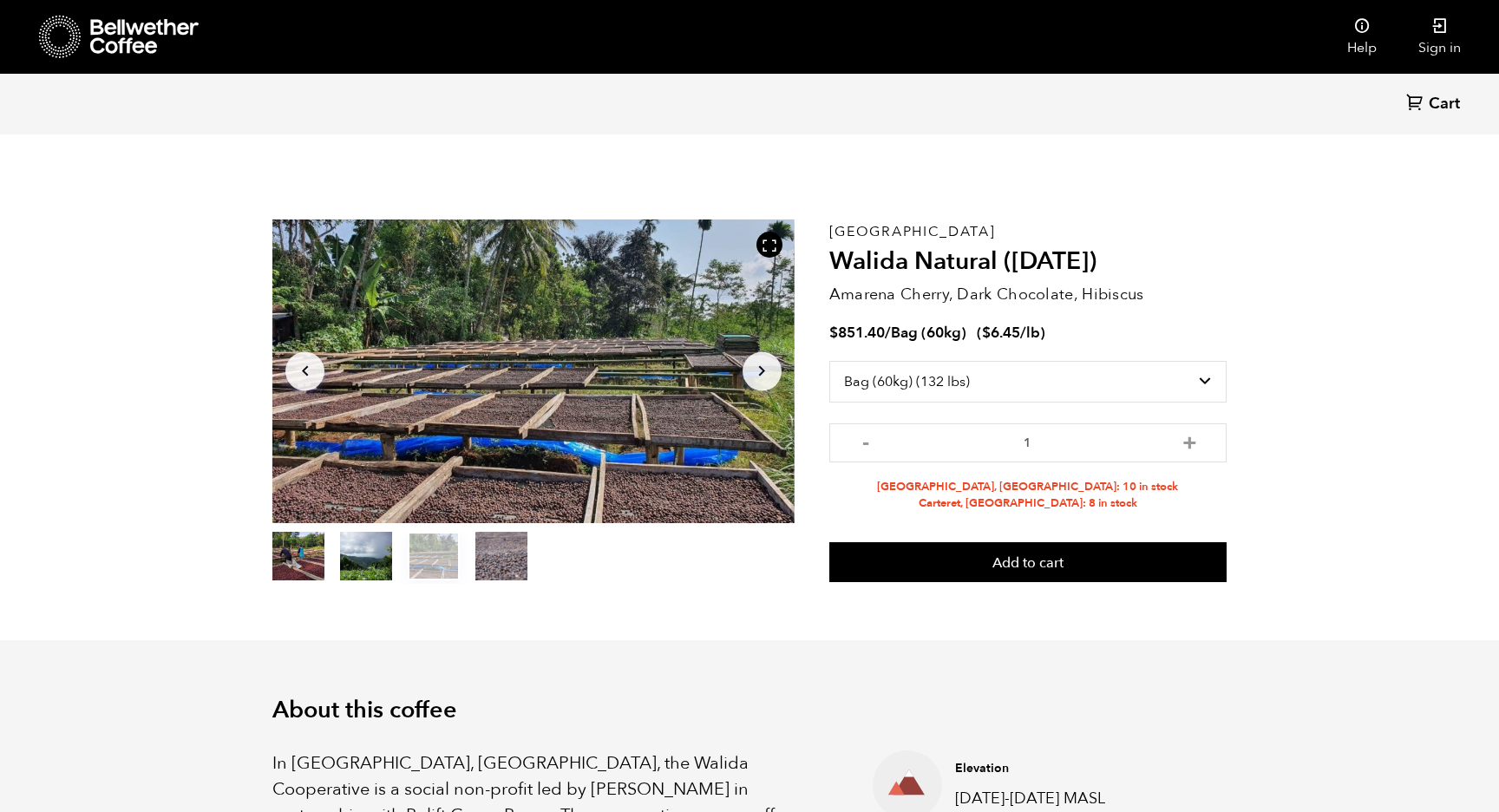
click at [379, 557] on button "item 1" at bounding box center [366, 559] width 52 height 49
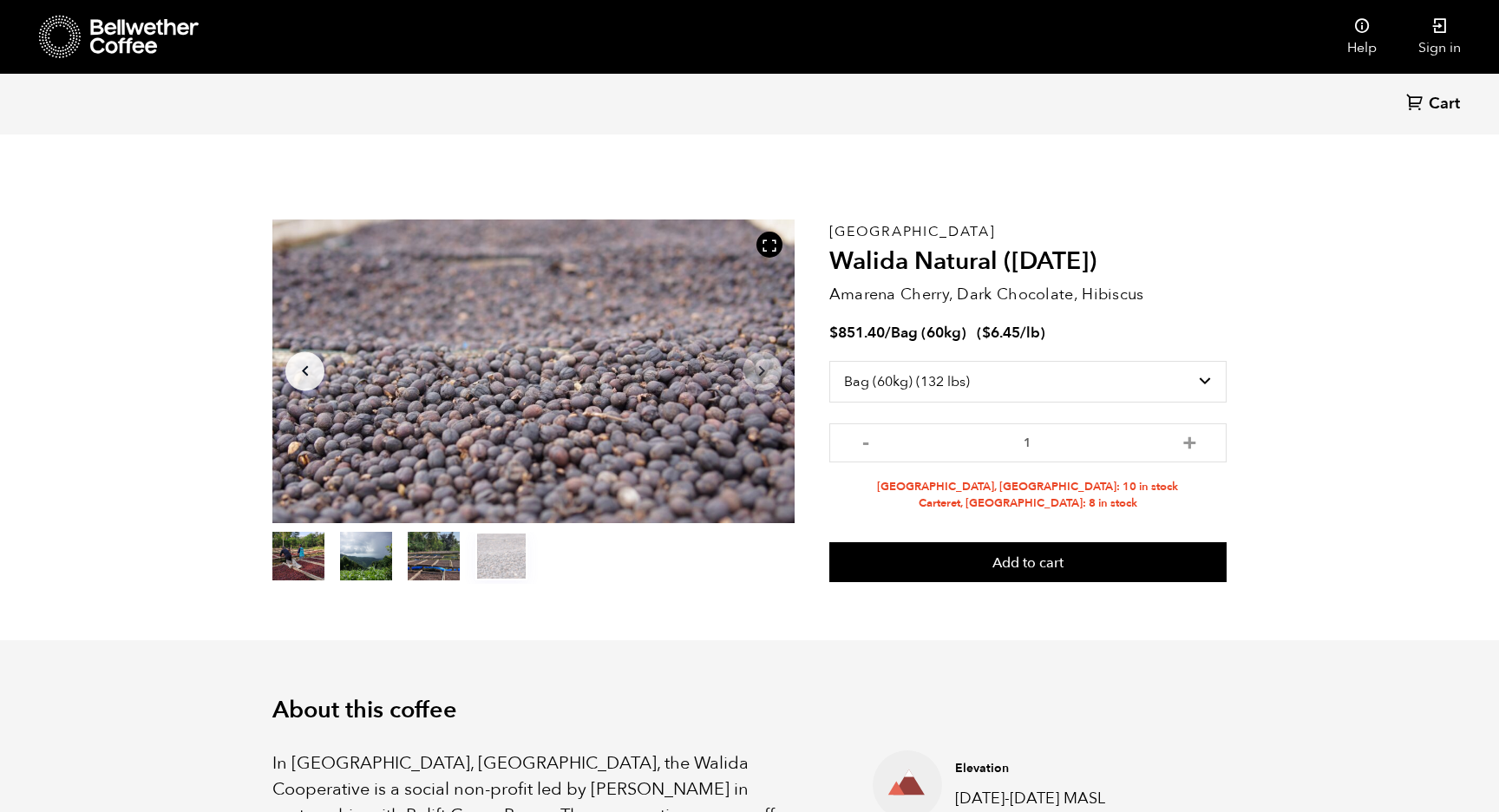
click at [307, 558] on button "item 0" at bounding box center [298, 559] width 52 height 49
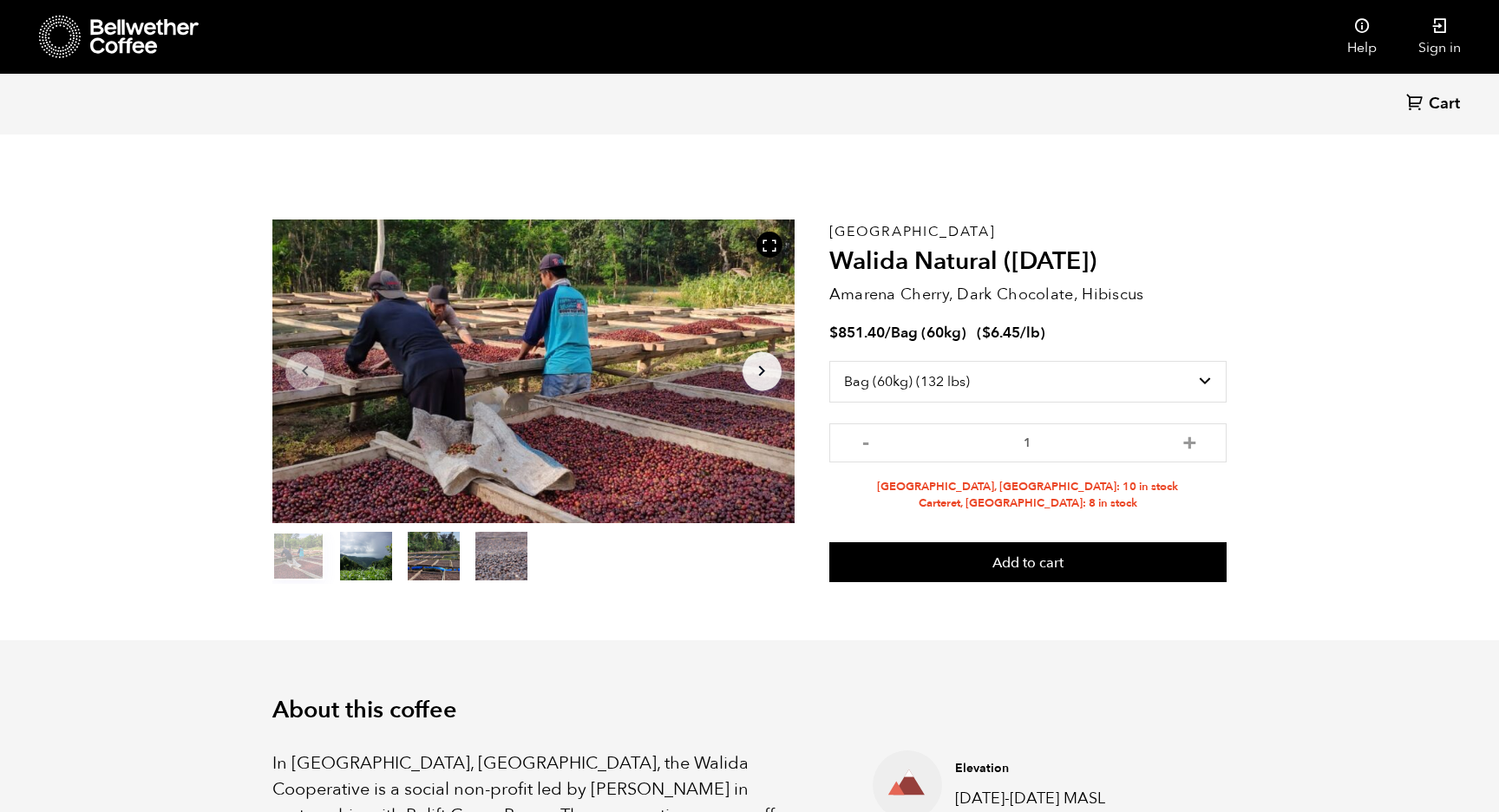
click at [387, 625] on section "Item 1 of 4 Arrow Left Arrow Right item 0 item 1 item 2 item 3 Item 1 of 4 East…" at bounding box center [750, 401] width 1041 height 477
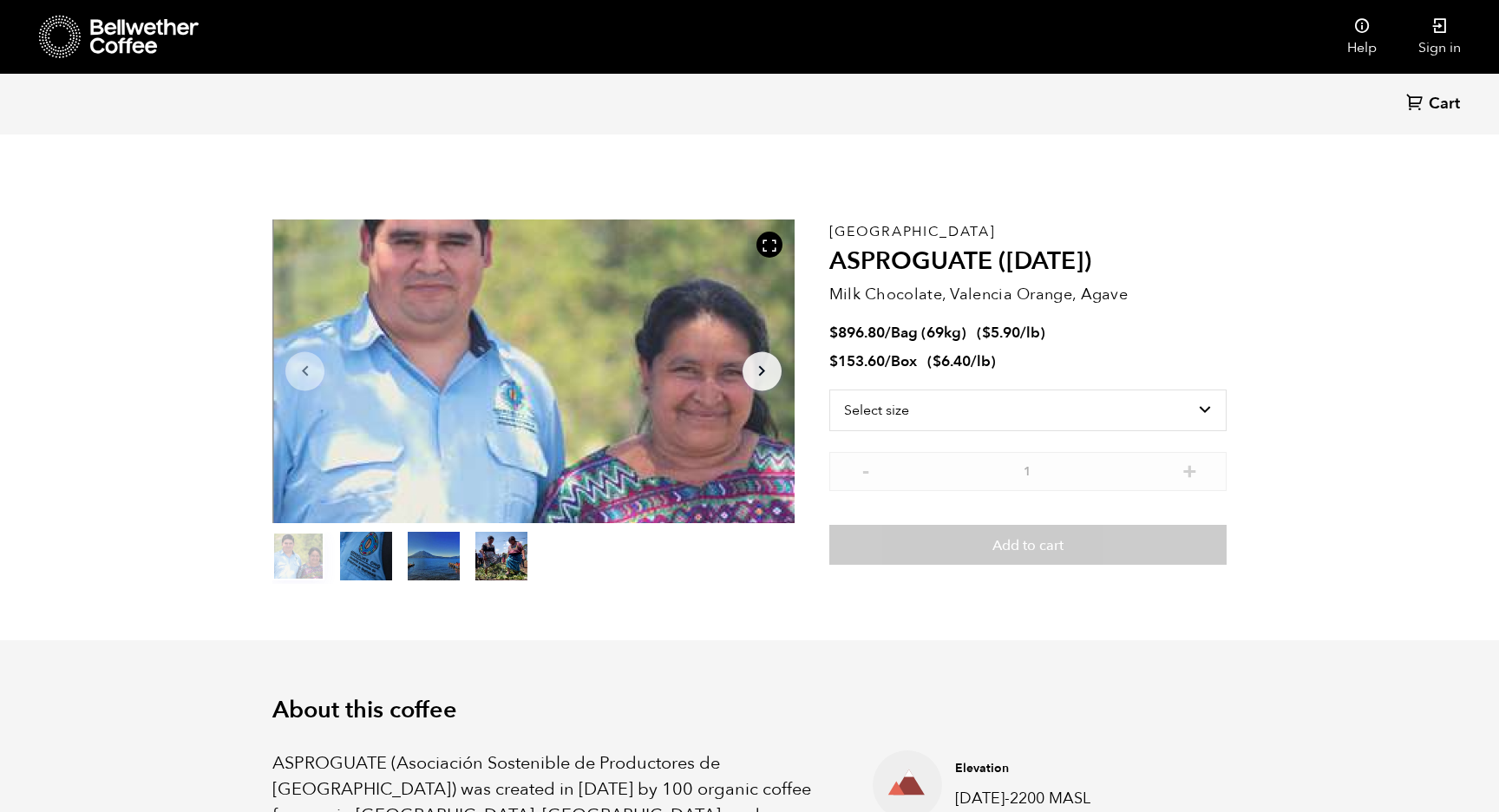
scroll to position [15, 0]
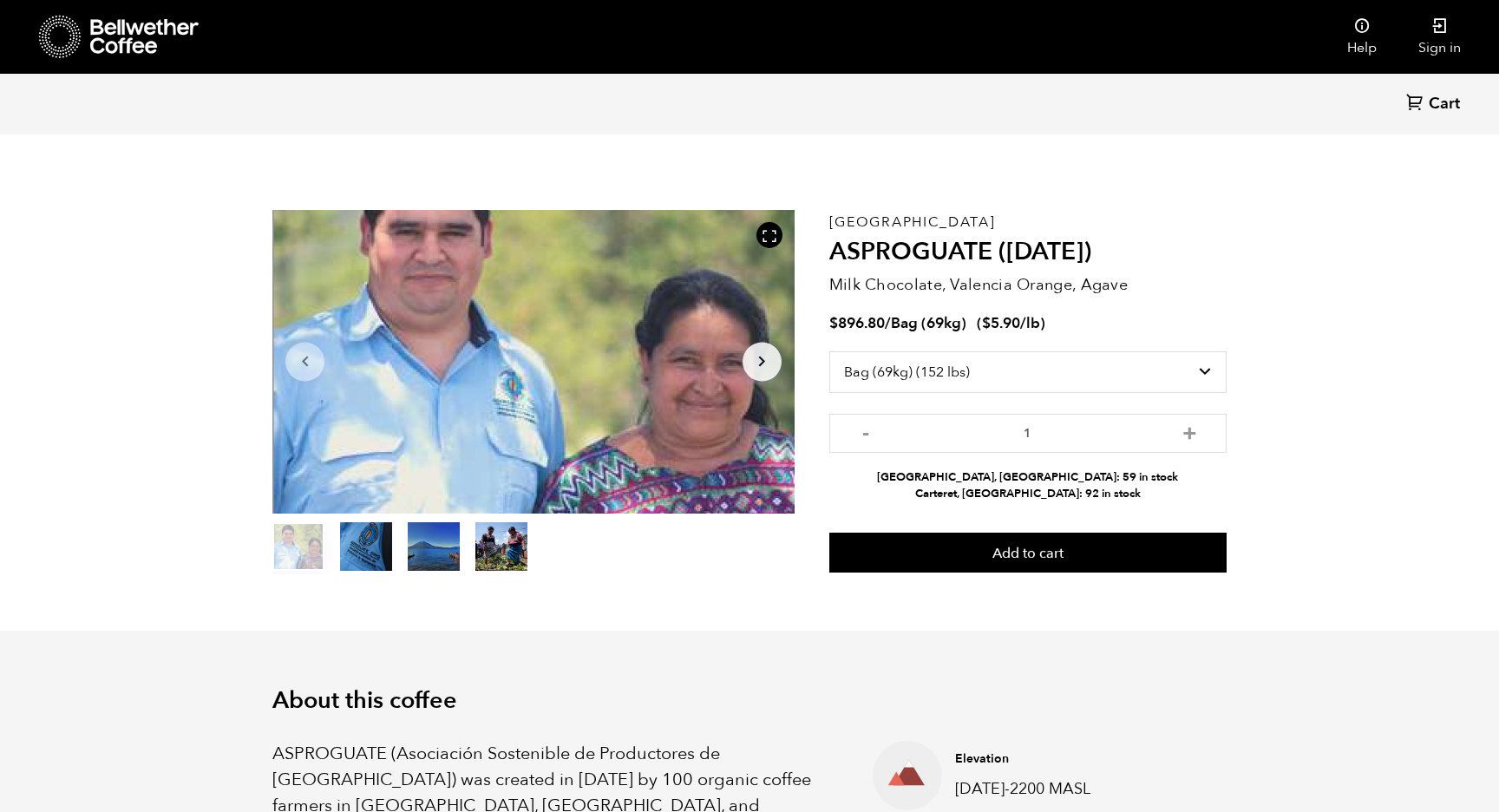
click at [758, 375] on button "Arrow Right" at bounding box center [761, 360] width 39 height 39
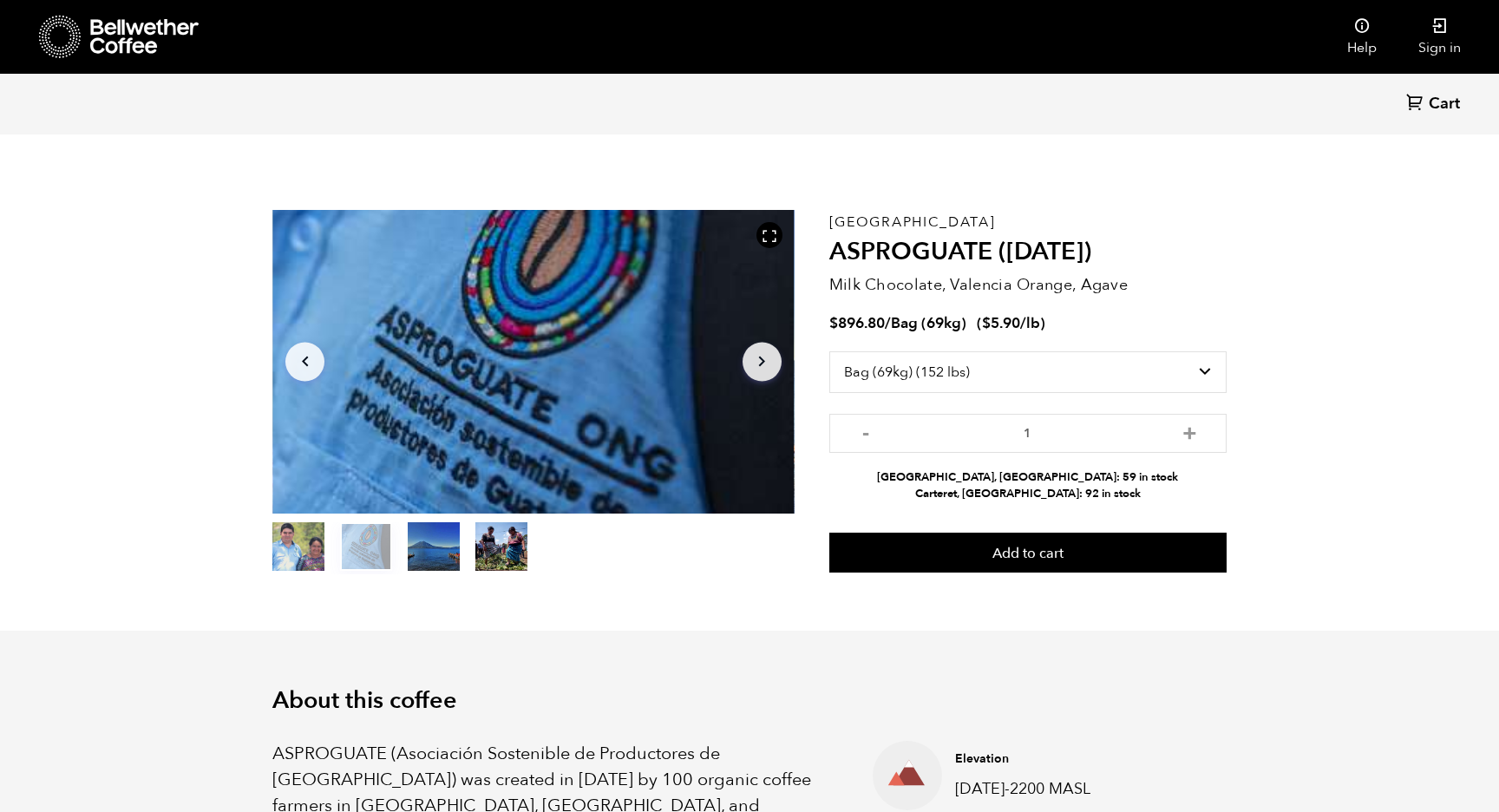
click at [758, 375] on button "Arrow Right" at bounding box center [761, 360] width 39 height 39
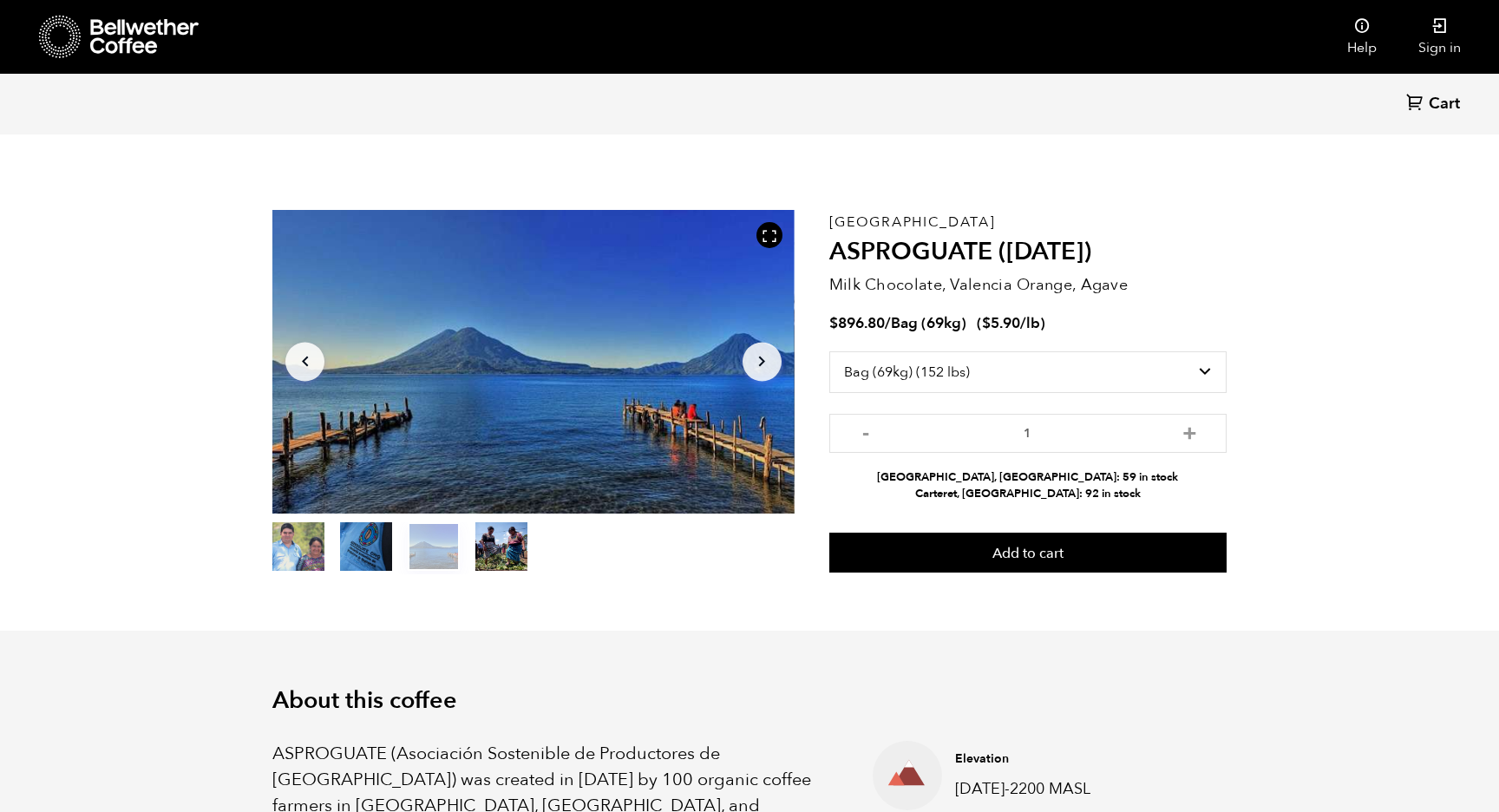
click at [758, 375] on button "Arrow Right" at bounding box center [761, 360] width 39 height 39
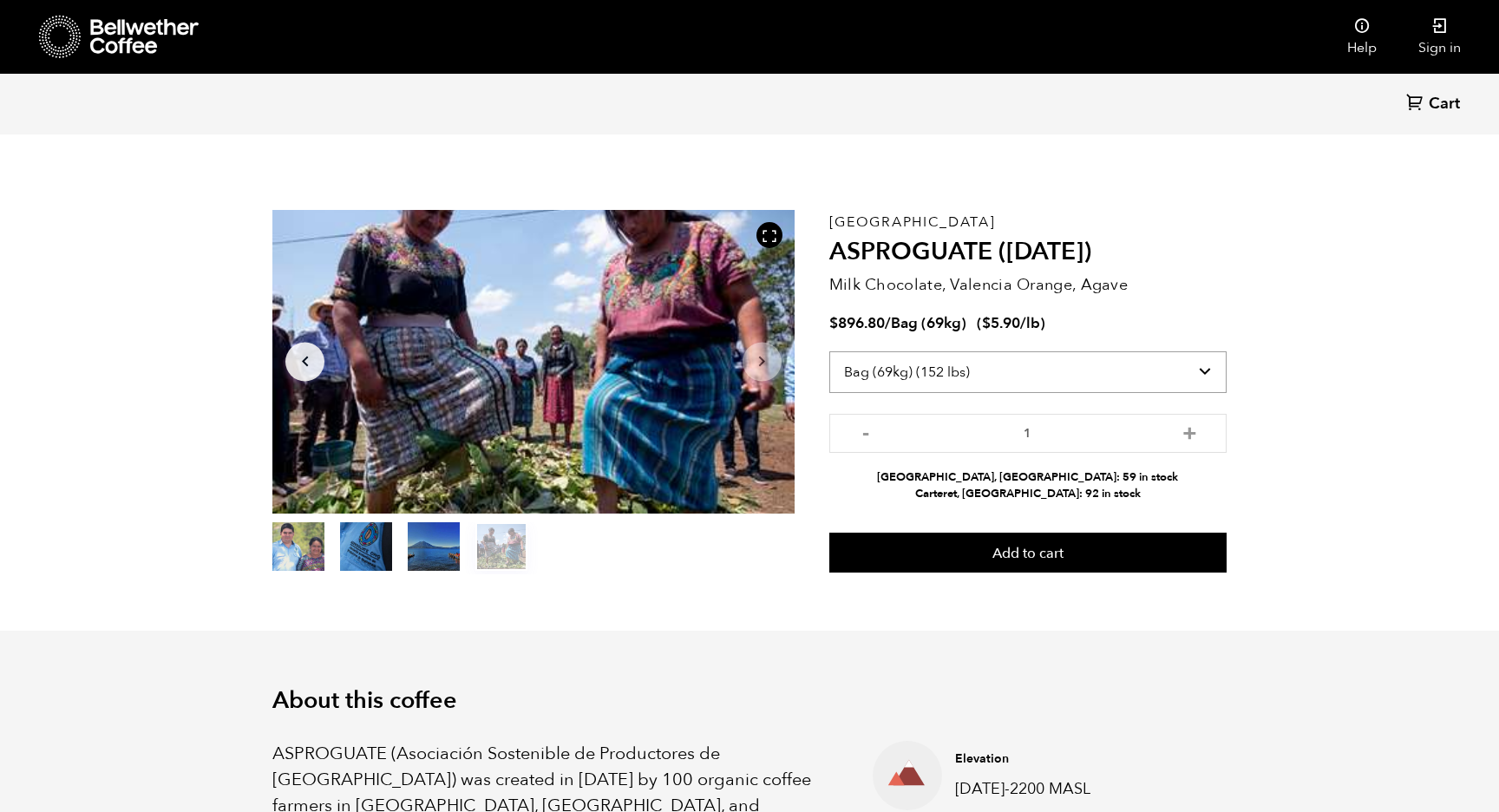
select select "box"
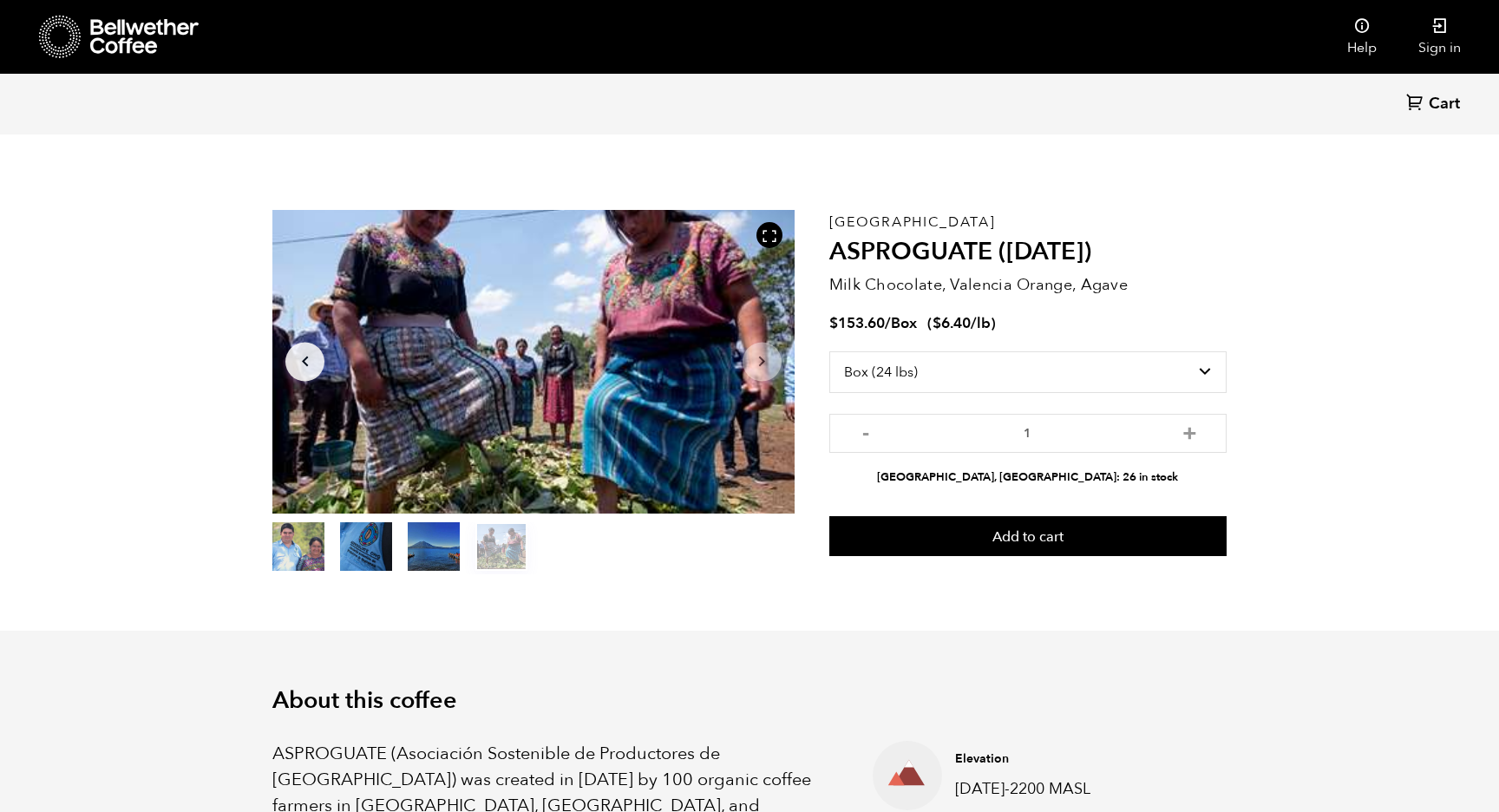
click at [958, 277] on p "Milk Chocolate, Valencia Orange, Agave" at bounding box center [1028, 285] width 397 height 24
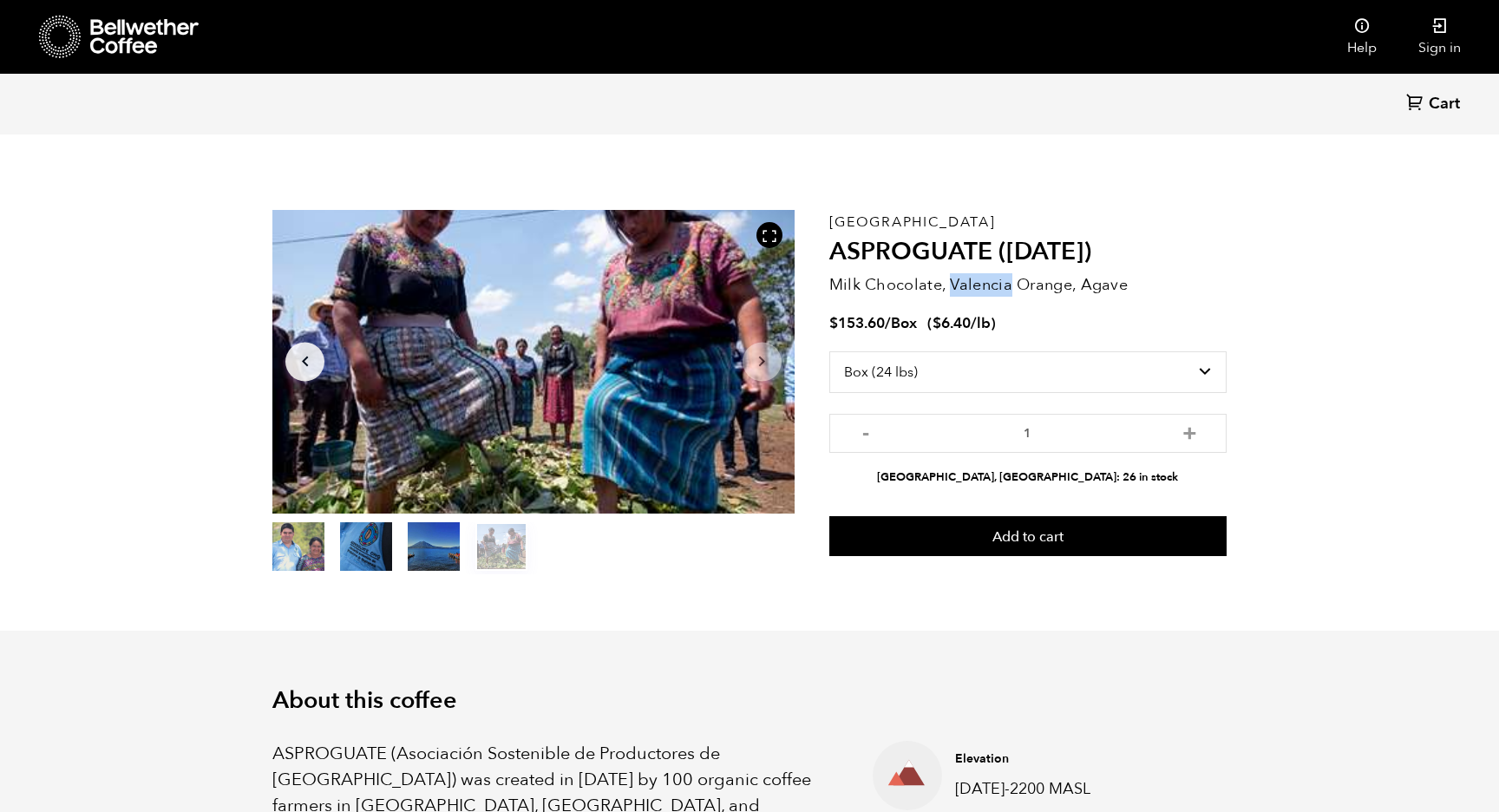
click at [958, 277] on p "Milk Chocolate, Valencia Orange, Agave" at bounding box center [1028, 285] width 397 height 24
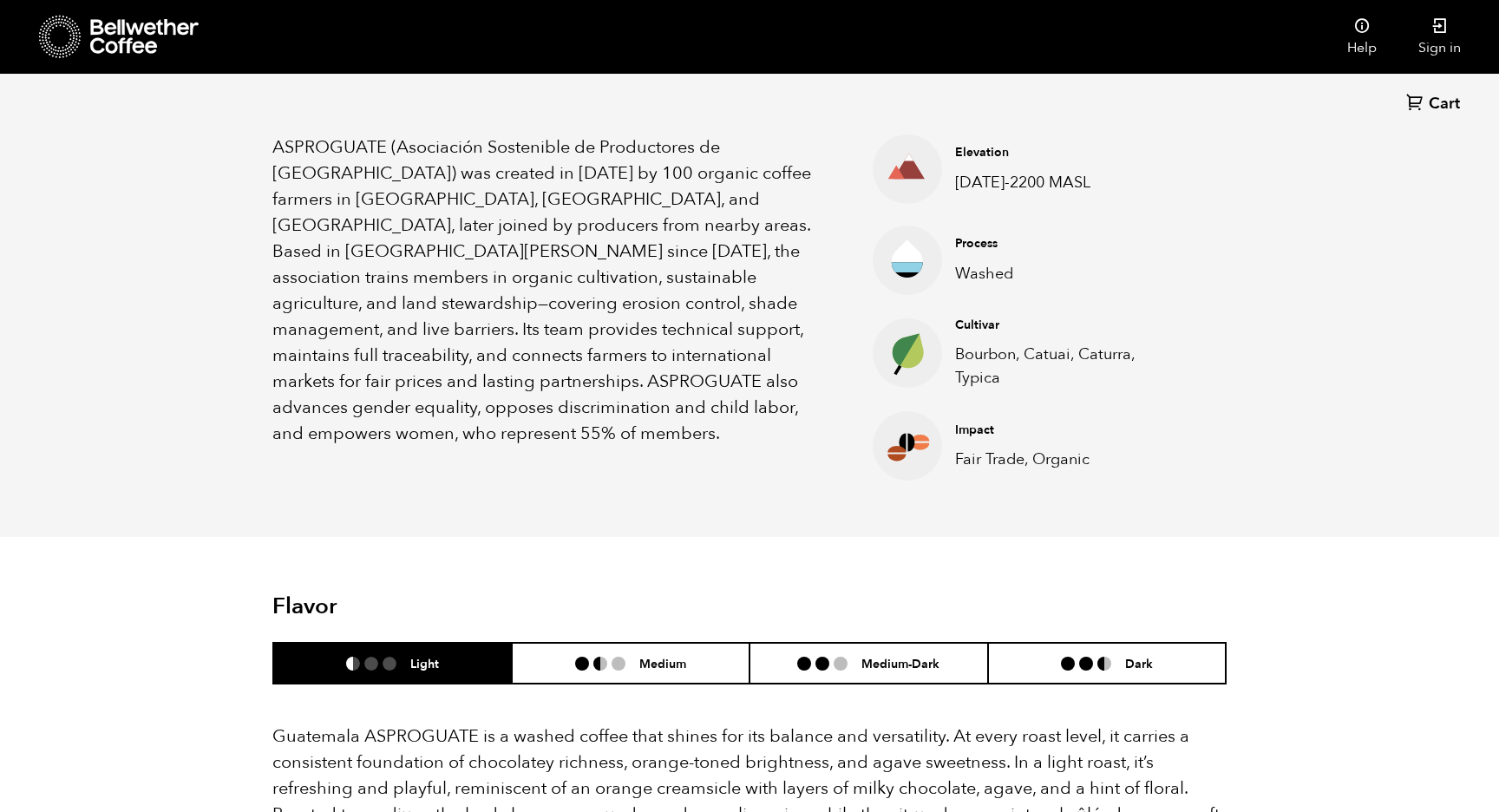
scroll to position [577, 0]
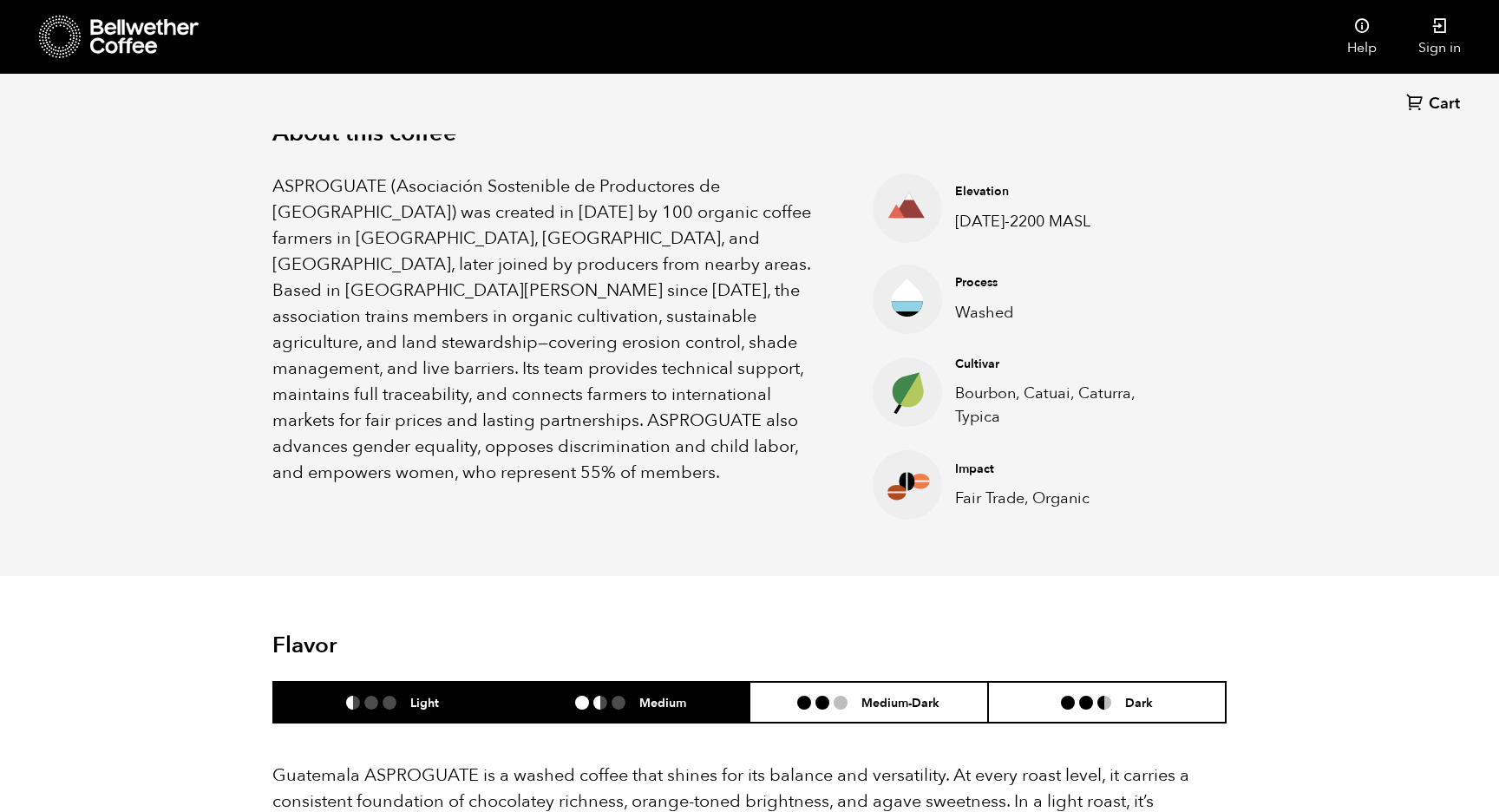
click at [614, 706] on li at bounding box center [618, 703] width 14 height 14
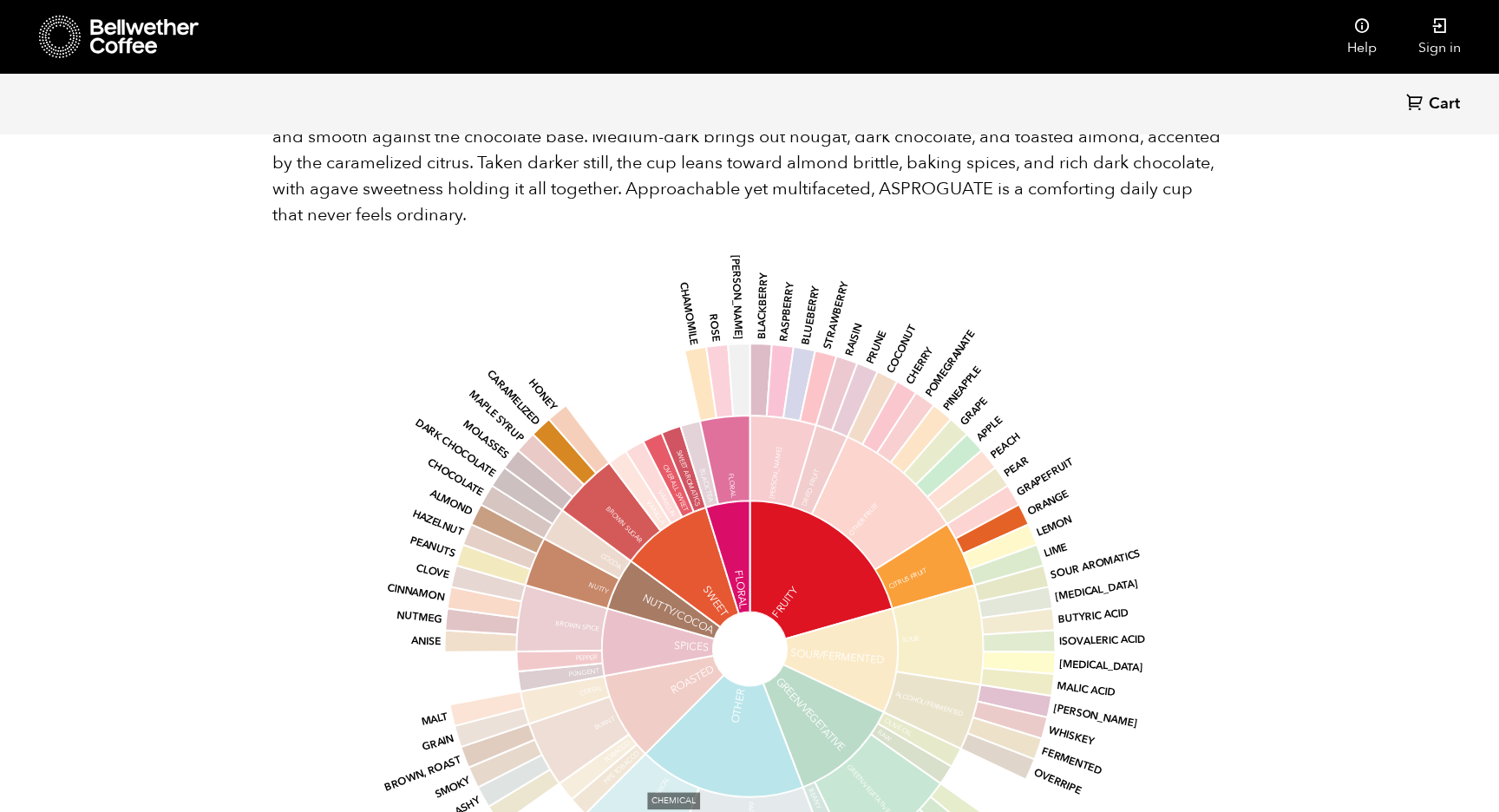
scroll to position [1060, 1]
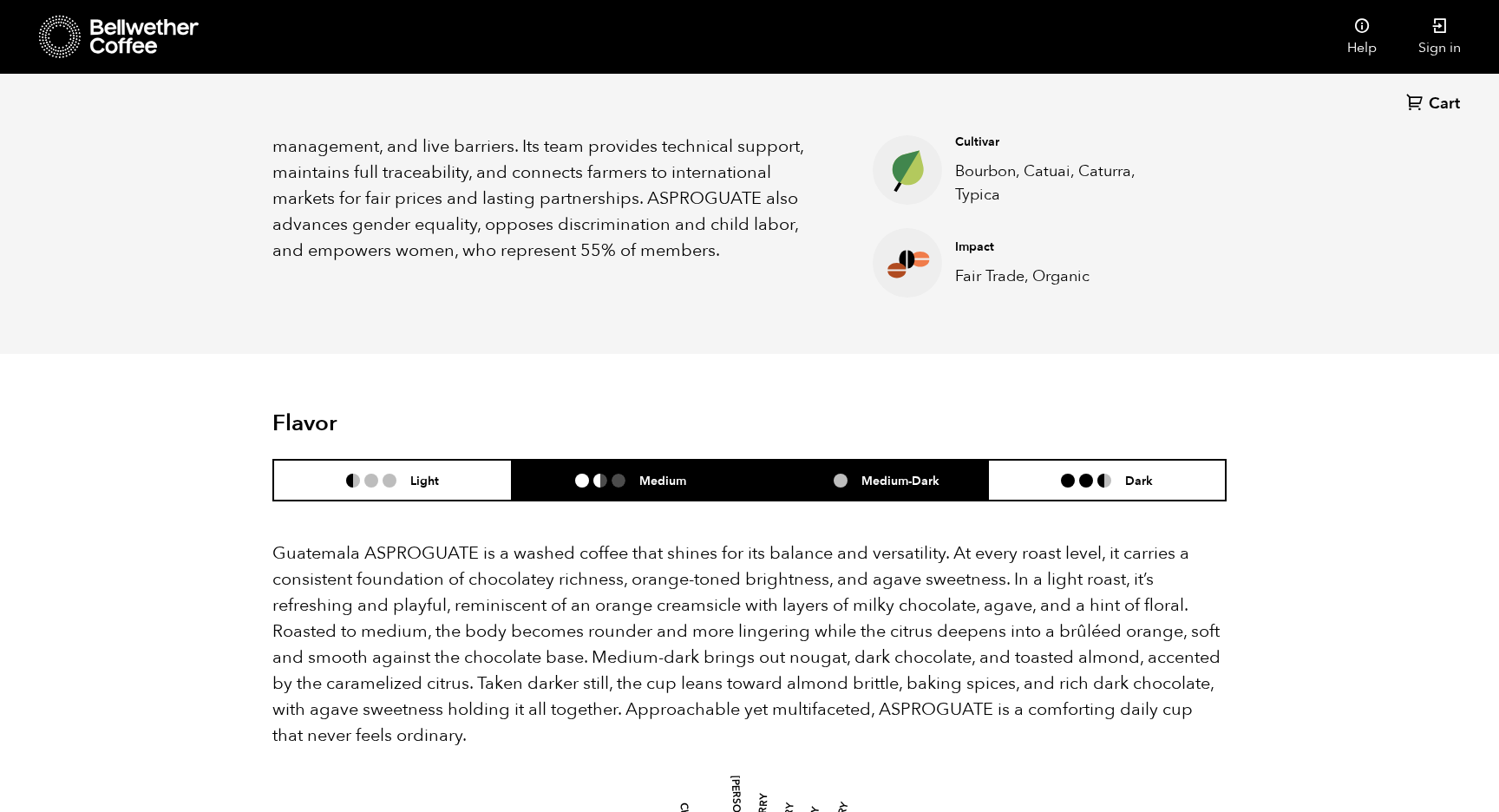
click at [893, 483] on h6 "Medium-Dark" at bounding box center [900, 479] width 78 height 15
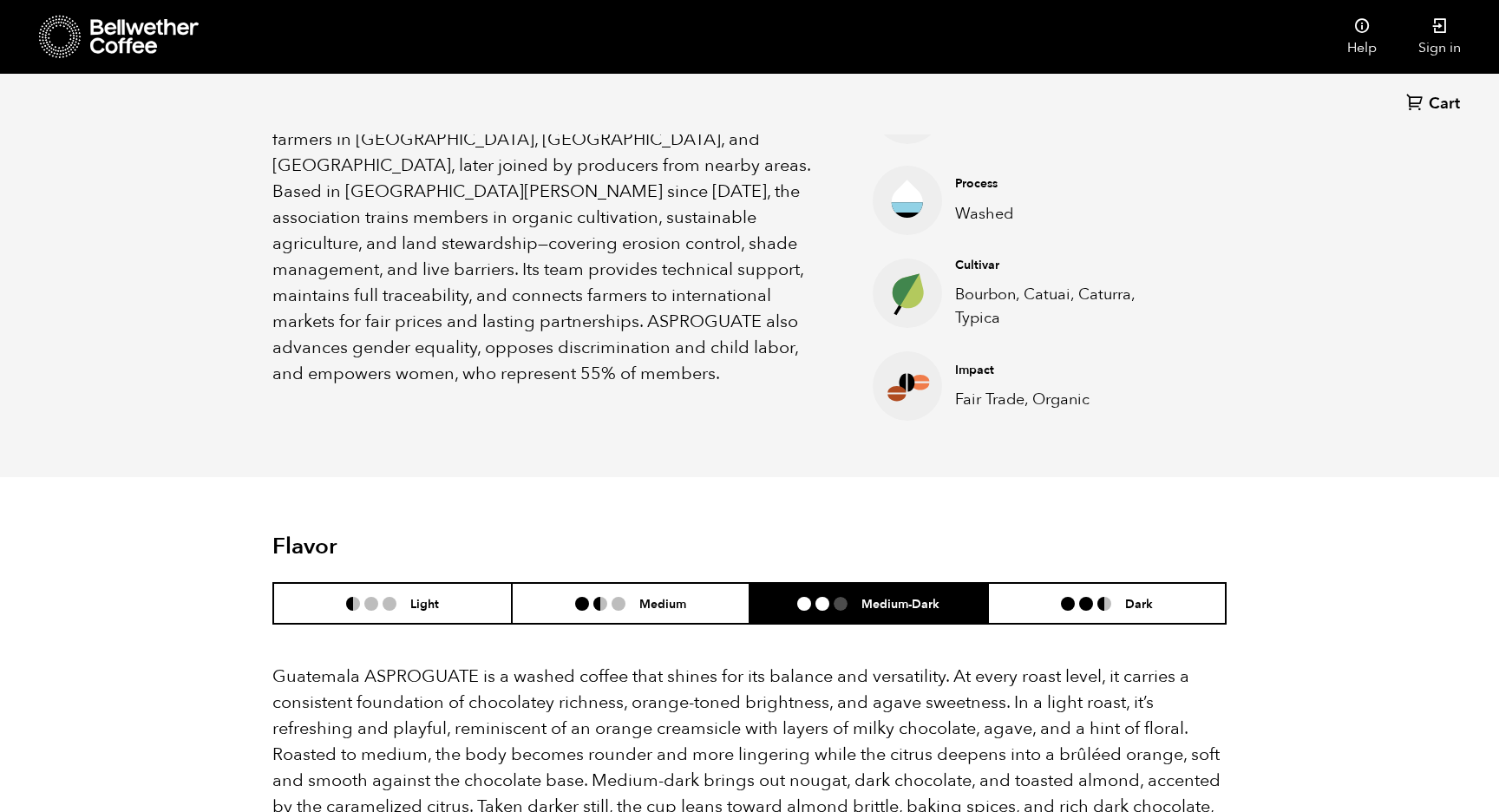
scroll to position [797, 0]
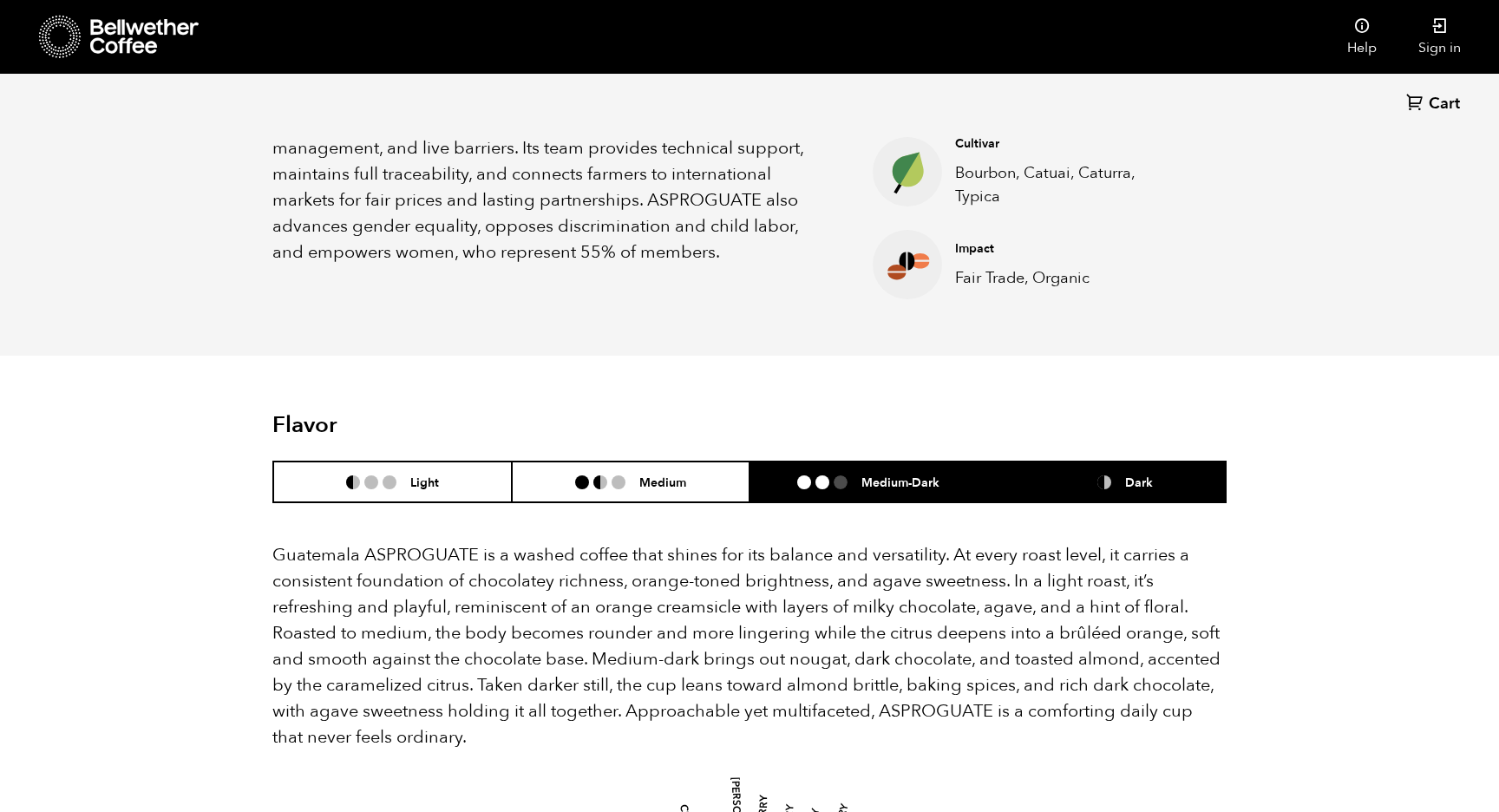
click at [1086, 493] on li "Dark" at bounding box center [1108, 481] width 238 height 41
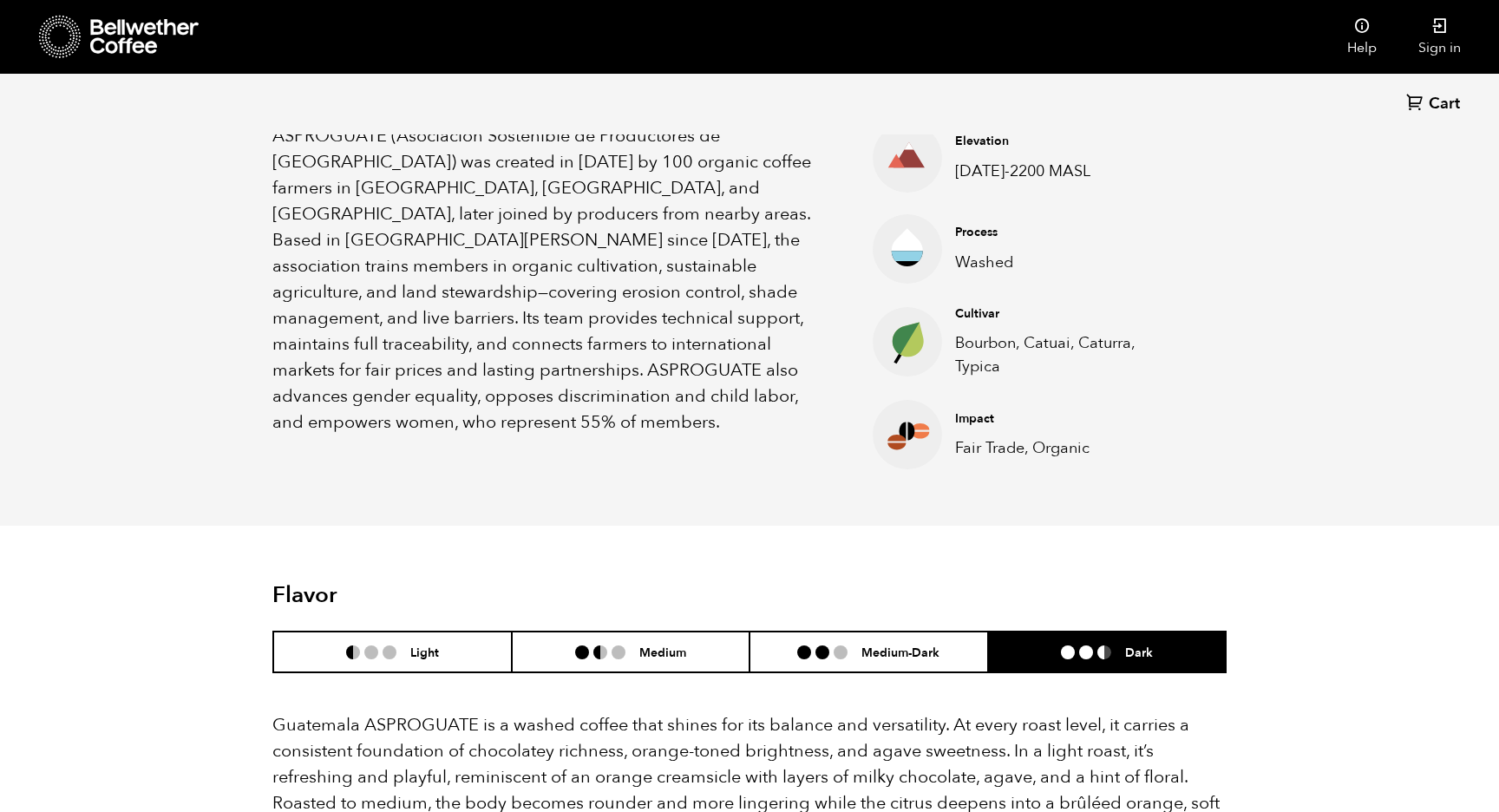
scroll to position [577, 0]
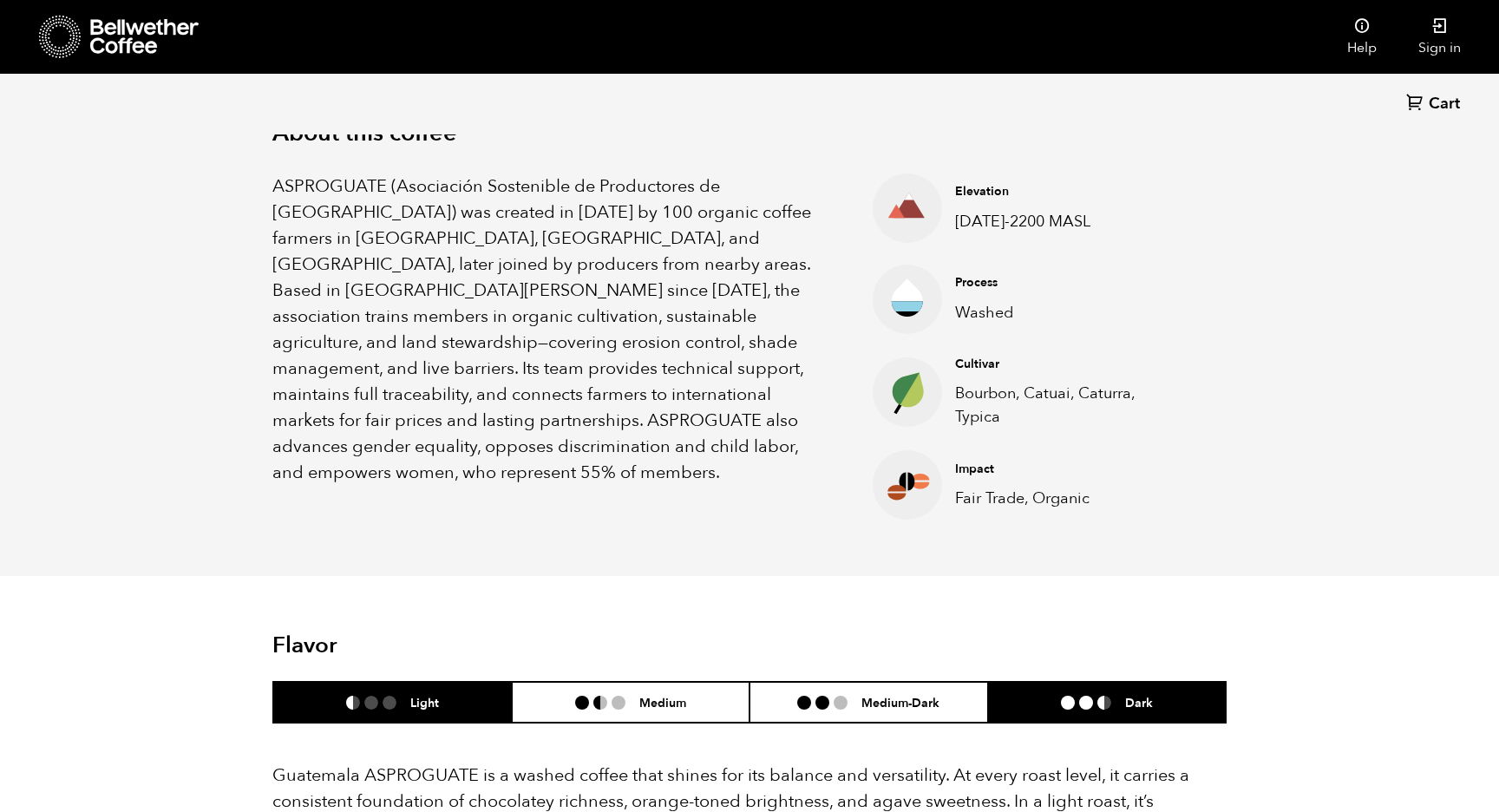
click at [432, 699] on h6 "Light" at bounding box center [424, 702] width 29 height 15
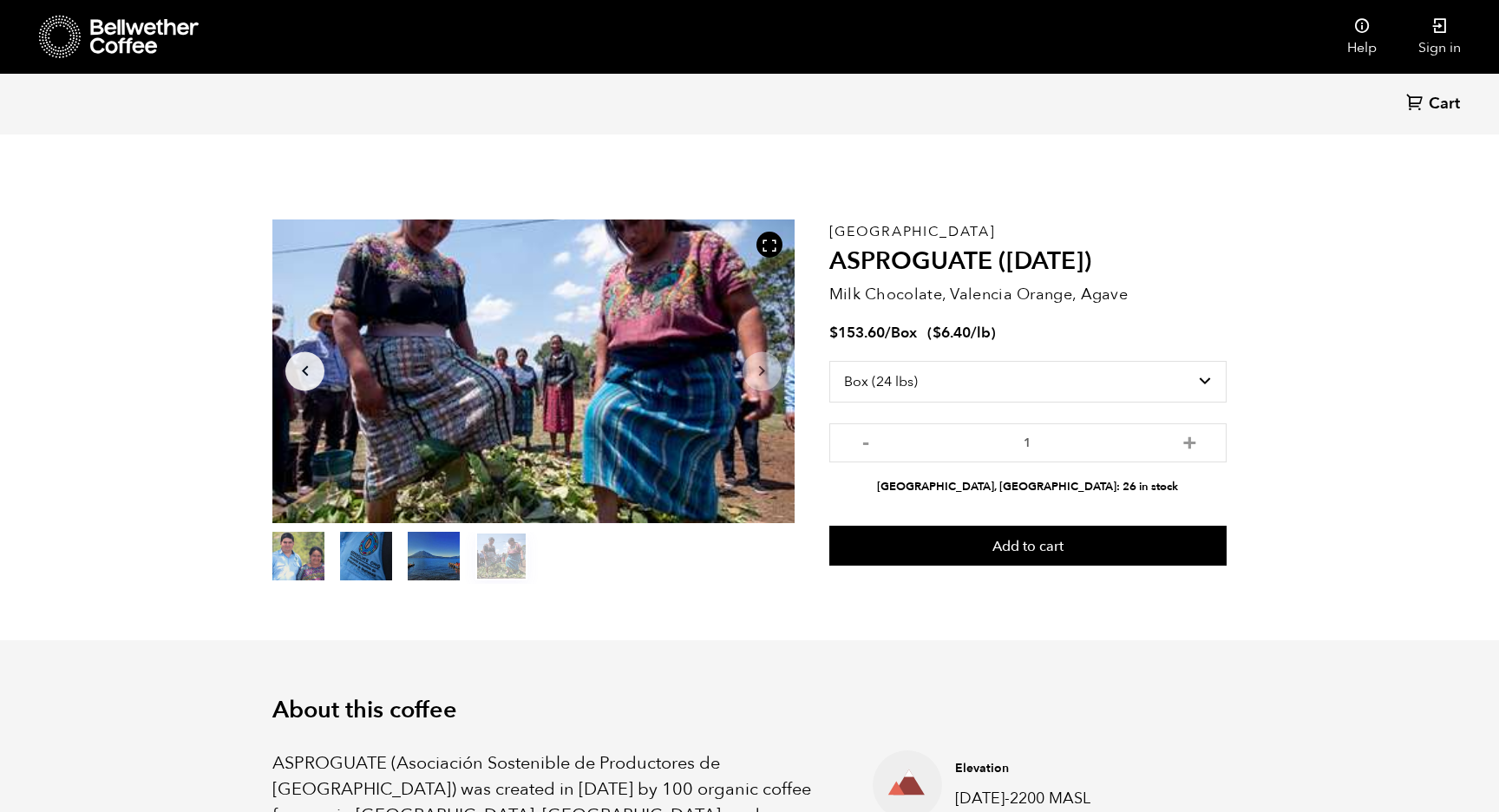
scroll to position [0, 0]
click at [314, 565] on button "item 0" at bounding box center [298, 559] width 52 height 49
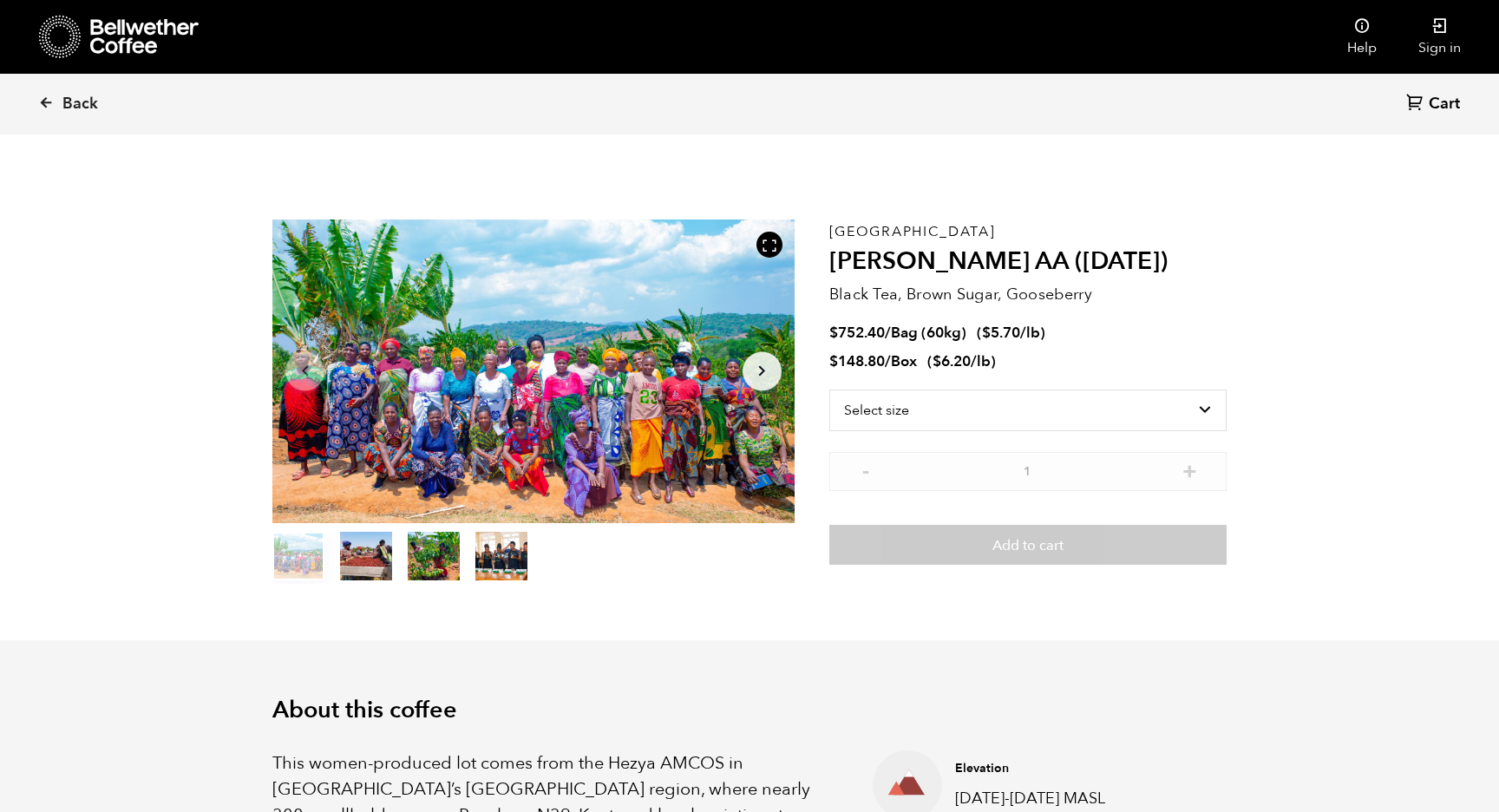
scroll to position [754, 924]
click at [701, 611] on section "Item 1 of 4 Arrow Left Arrow Right item 0 item 1 item 2 item 3 Item 1 of 4 Tanz…" at bounding box center [750, 401] width 1041 height 477
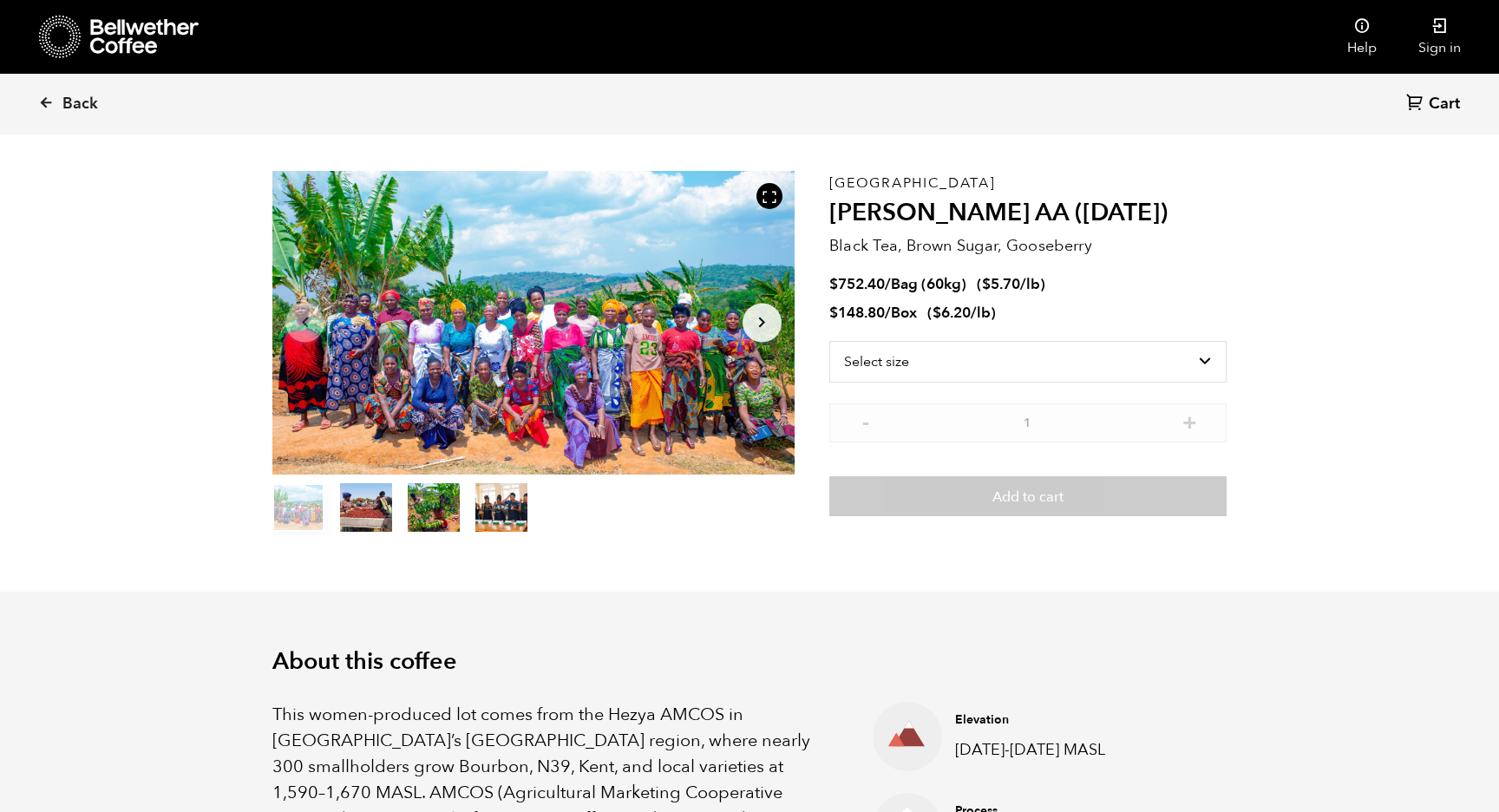
scroll to position [51, 0]
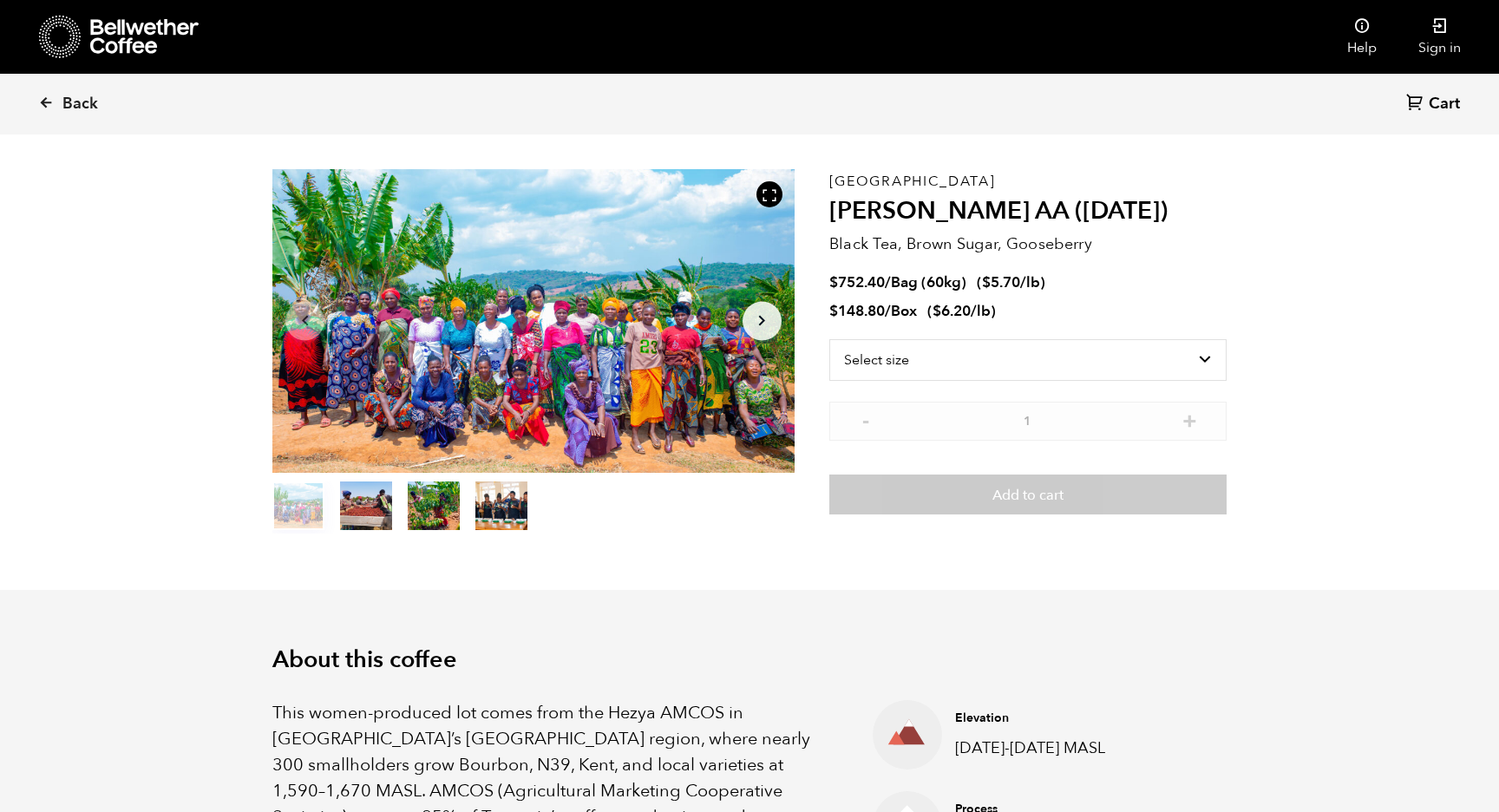
click at [503, 514] on button "item 3" at bounding box center [501, 509] width 52 height 49
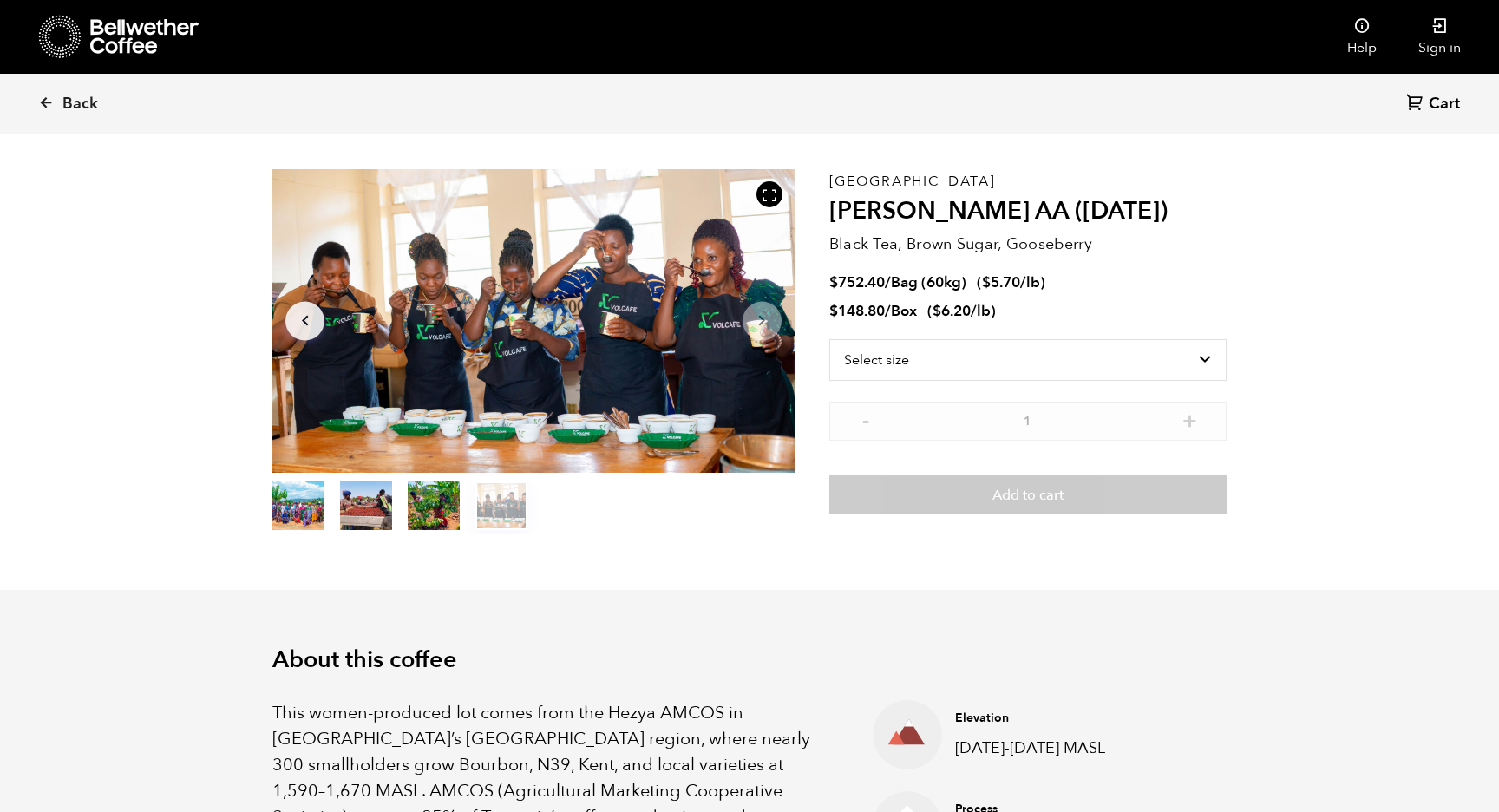
click at [441, 512] on button "item 2" at bounding box center [434, 509] width 52 height 49
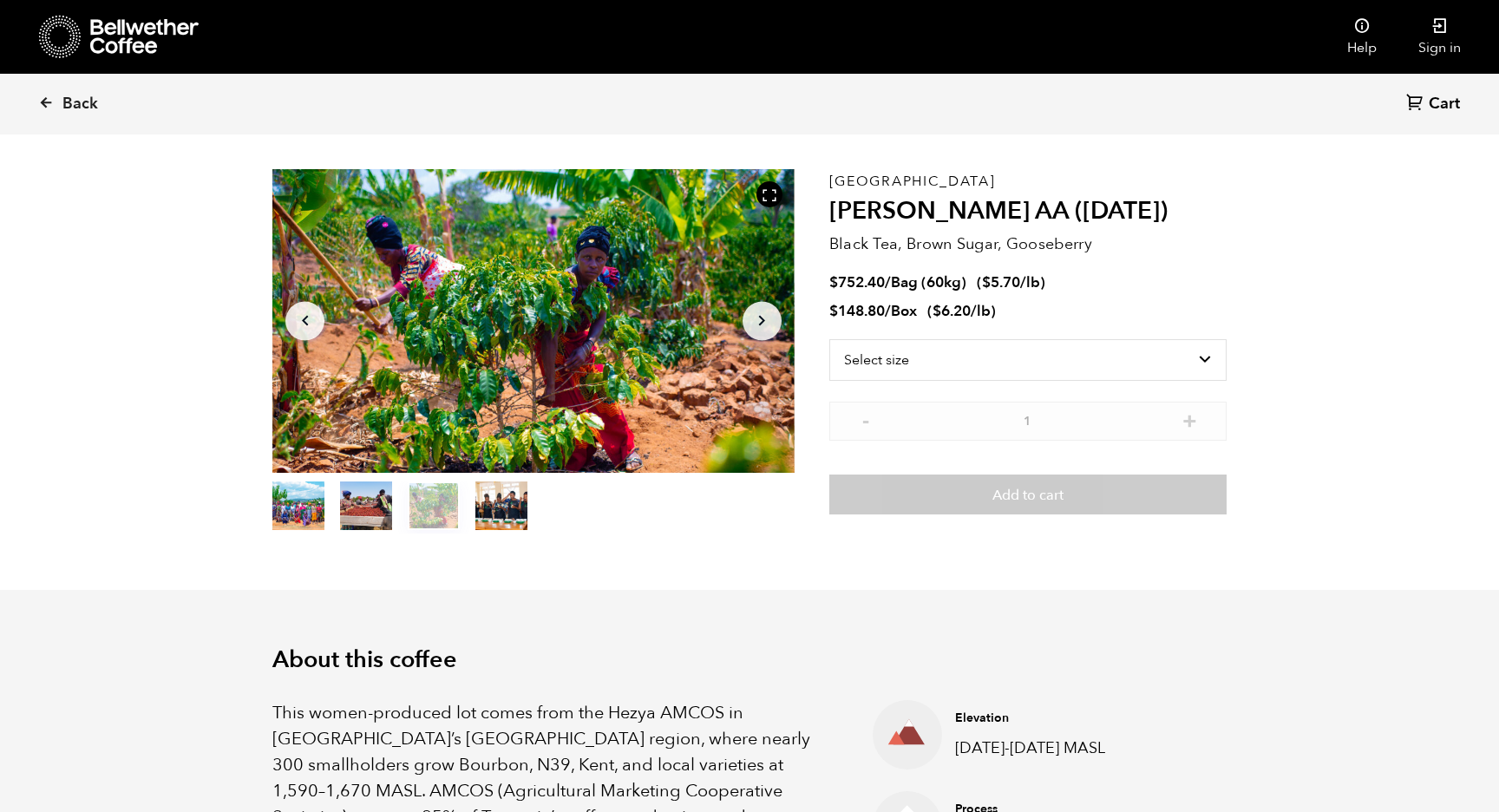
click at [373, 511] on button "item 1" at bounding box center [366, 509] width 52 height 49
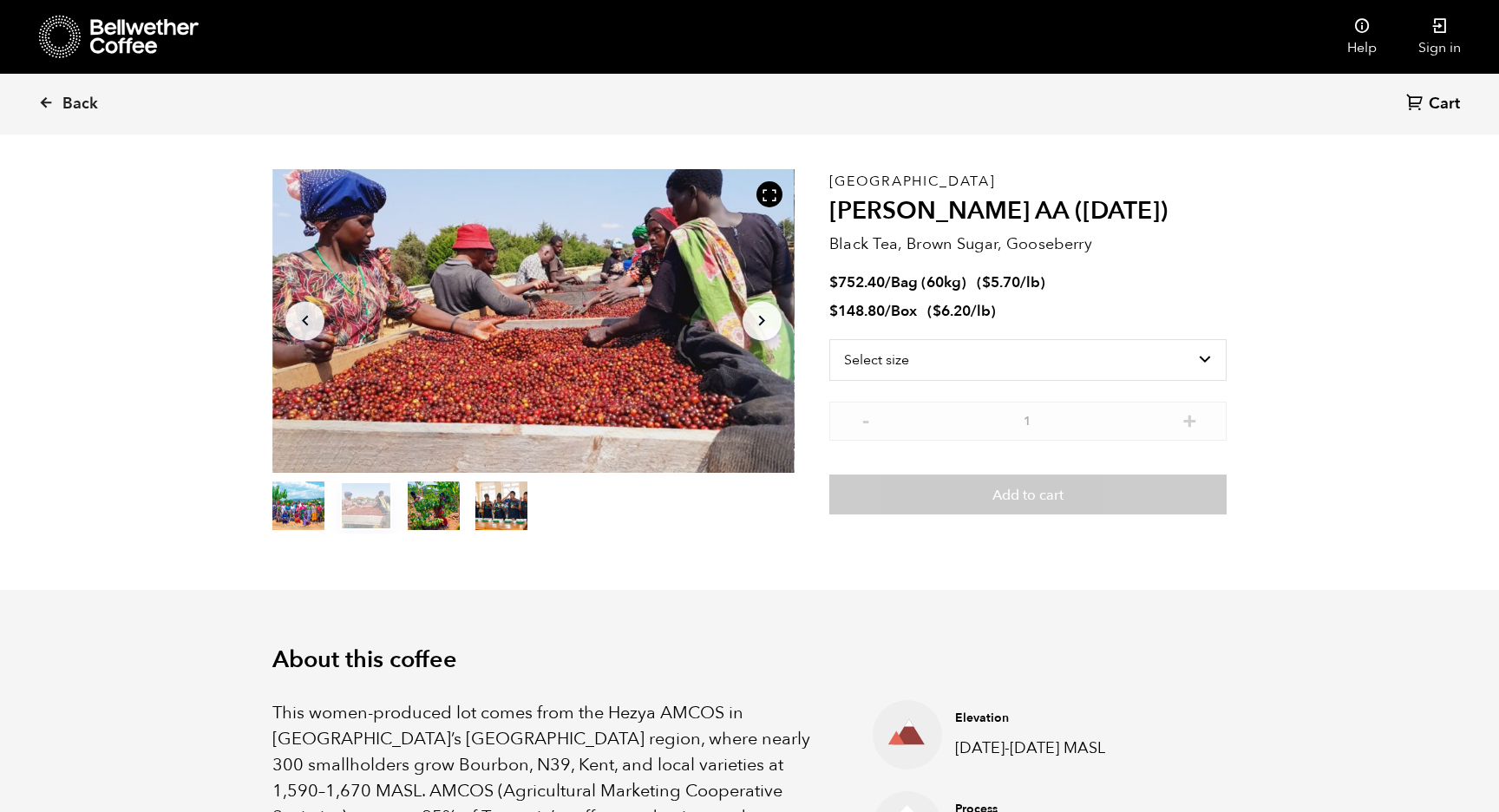
click at [314, 501] on button "item 0" at bounding box center [298, 509] width 52 height 49
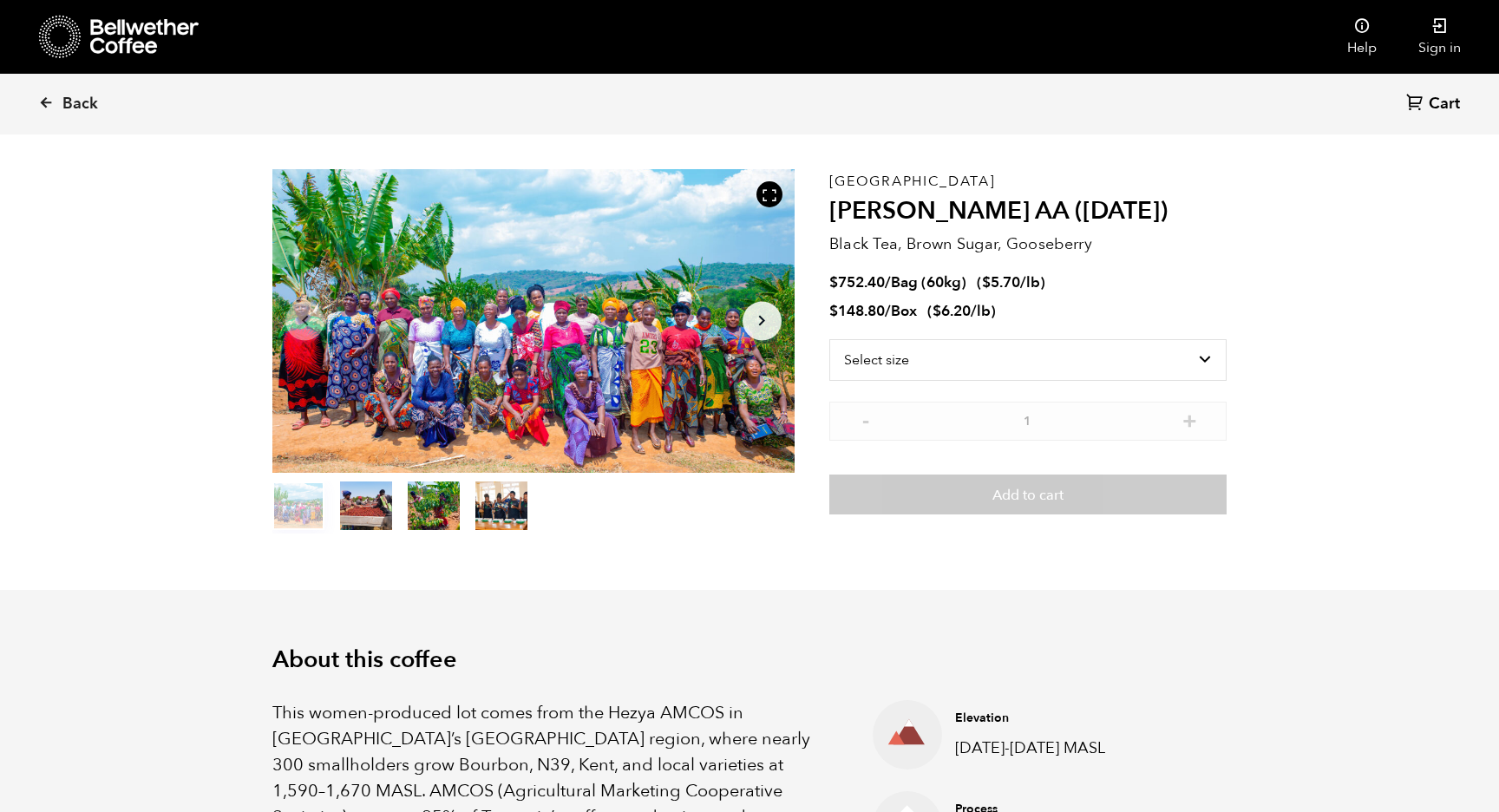
click at [324, 587] on section "Item 1 of 4 Arrow Left Arrow Right item 0 item 1 item 2 item 3 Item 1 of 4 Tanz…" at bounding box center [750, 351] width 1041 height 477
